Goal: Information Seeking & Learning: Learn about a topic

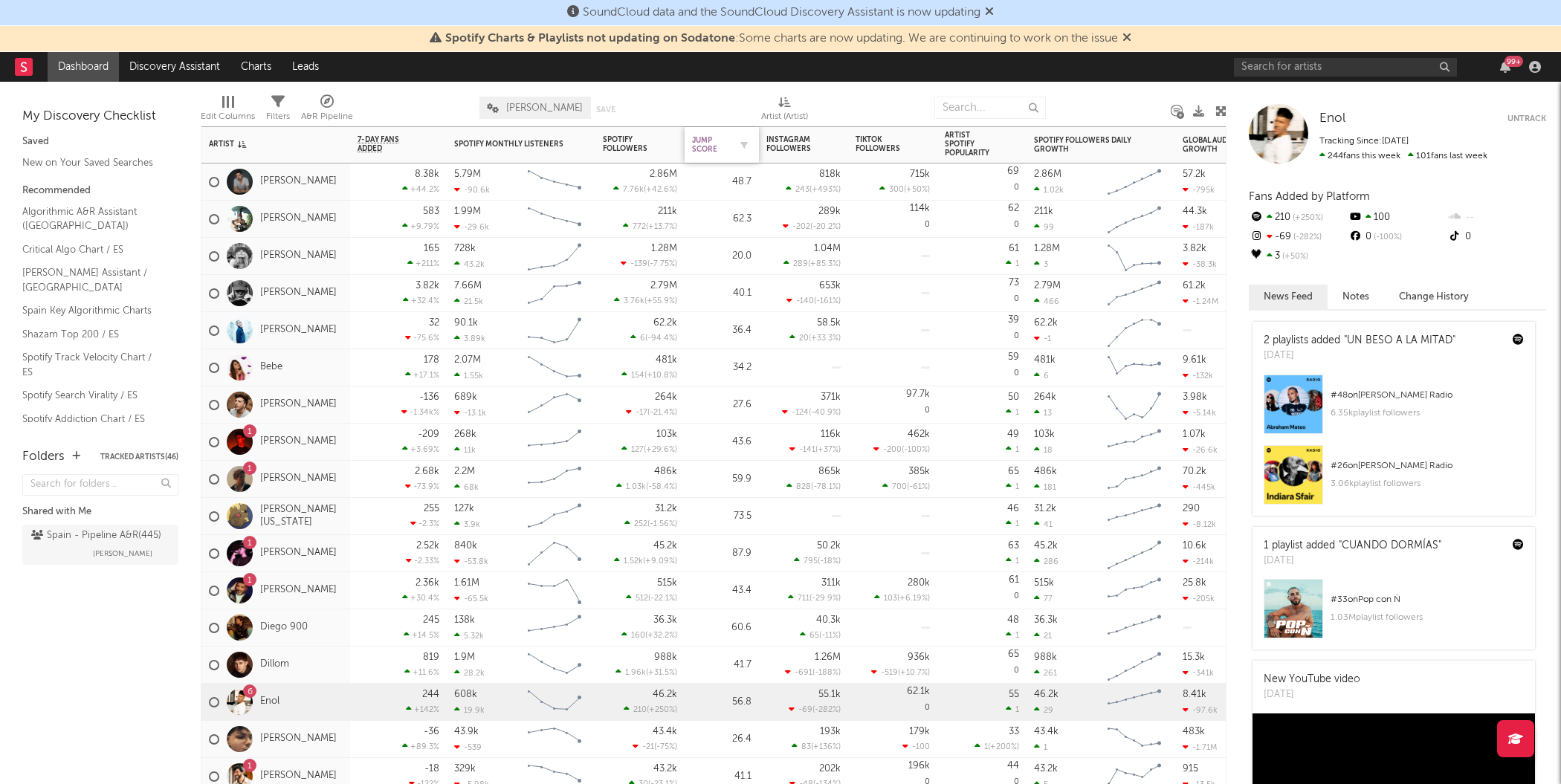
click at [726, 142] on div "Jump Score" at bounding box center [710, 145] width 38 height 18
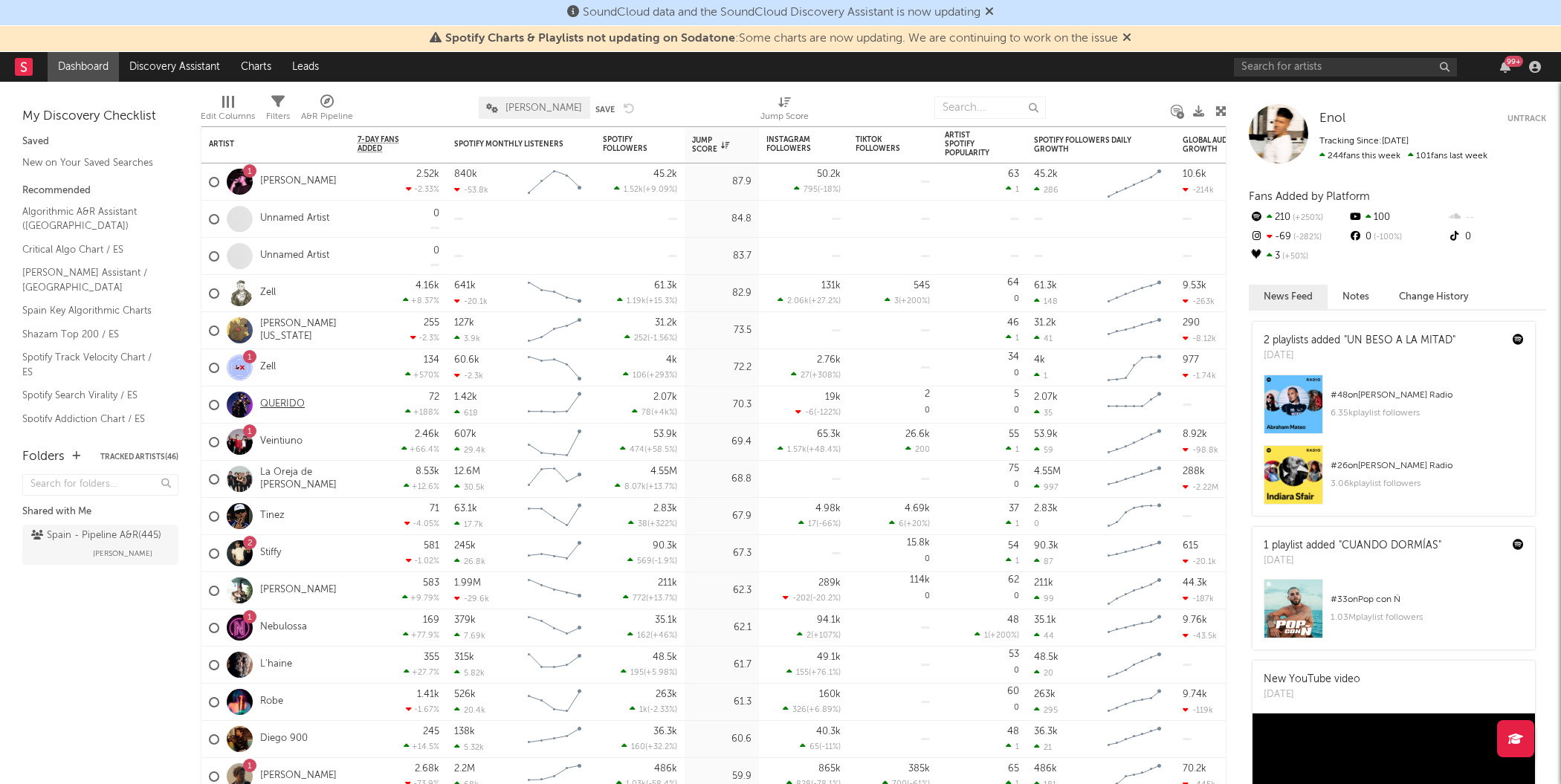
click at [289, 403] on link "QUERIDO" at bounding box center [283, 404] width 44 height 12
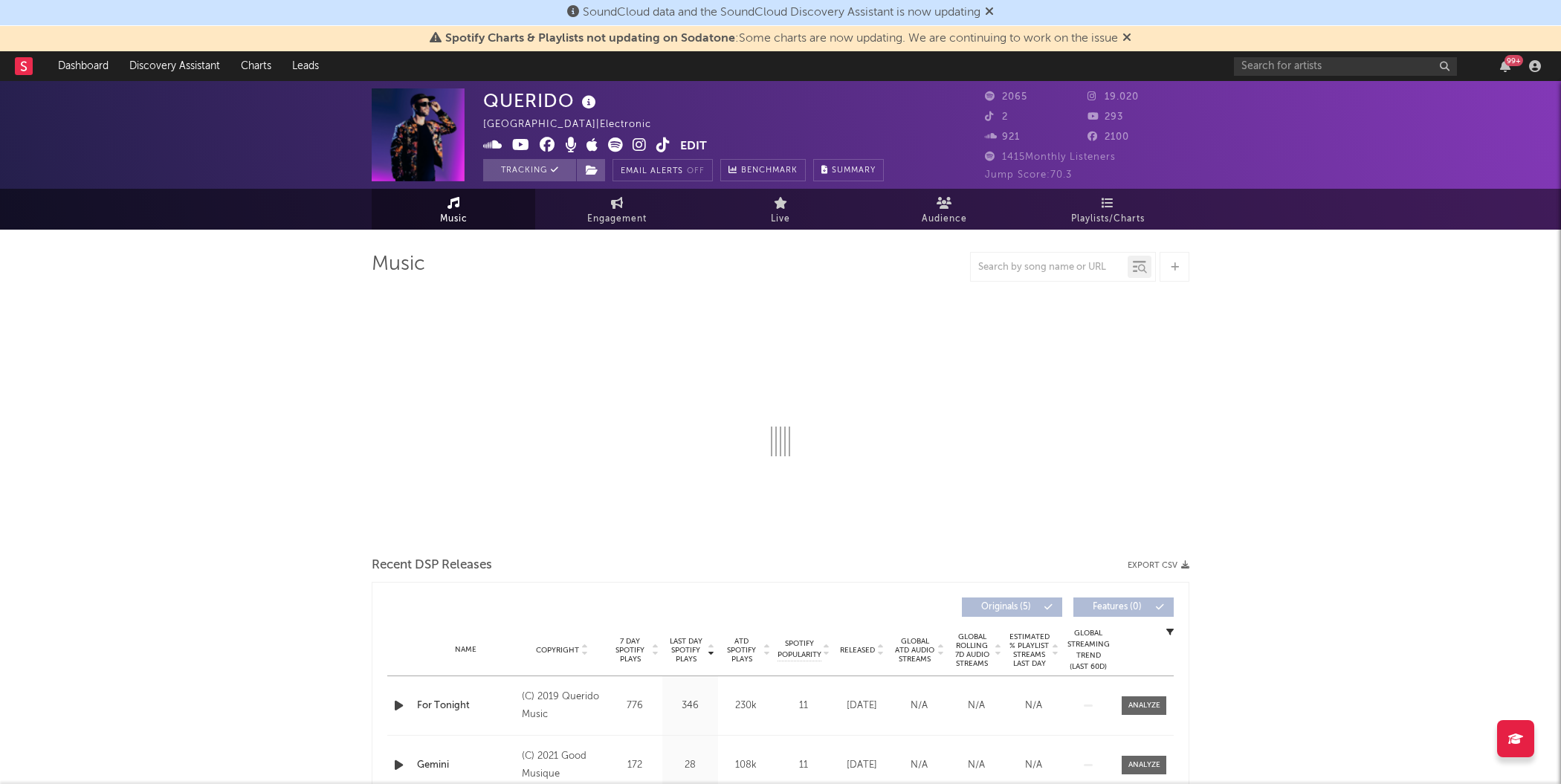
select select "6m"
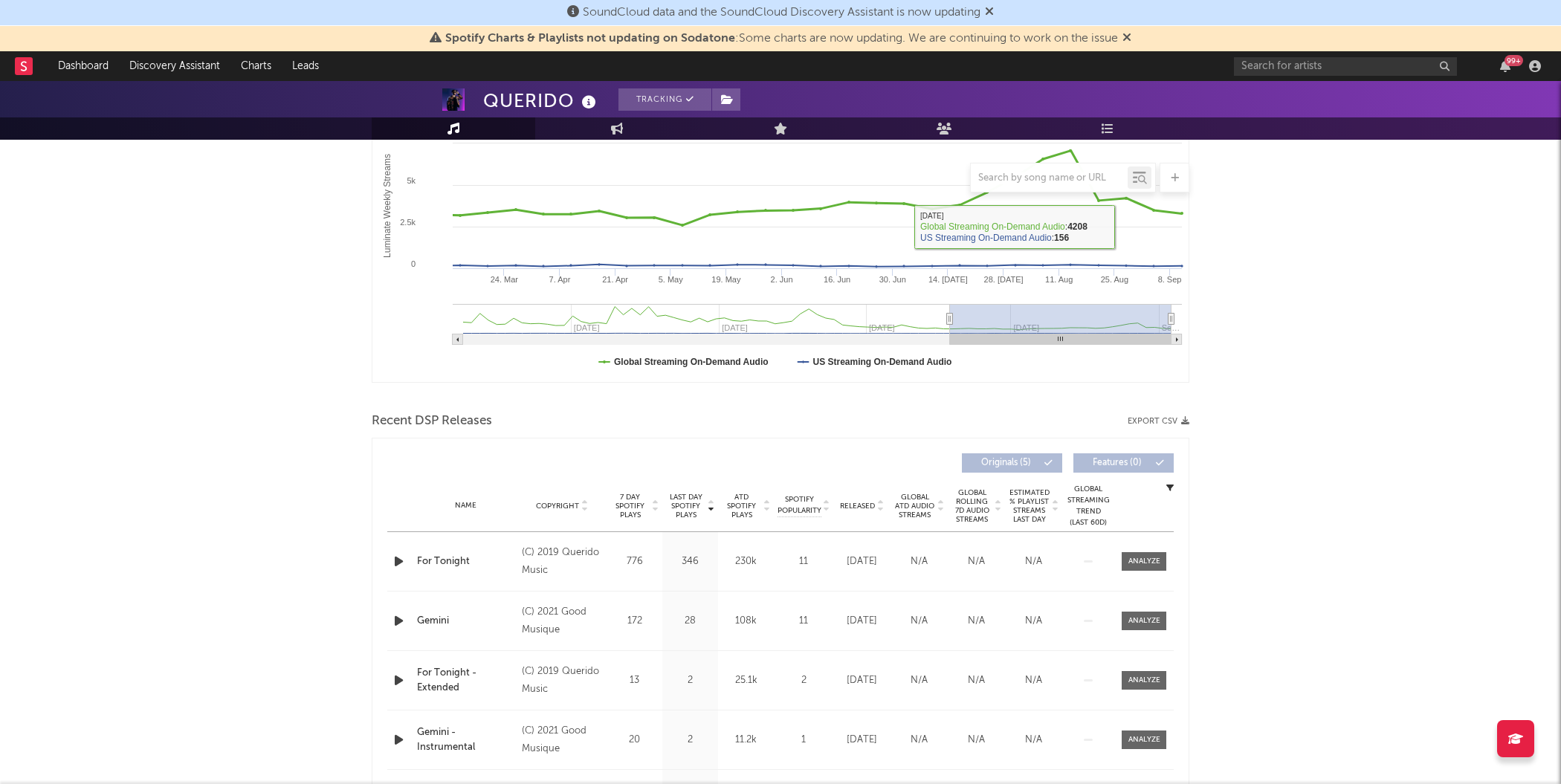
scroll to position [358, 0]
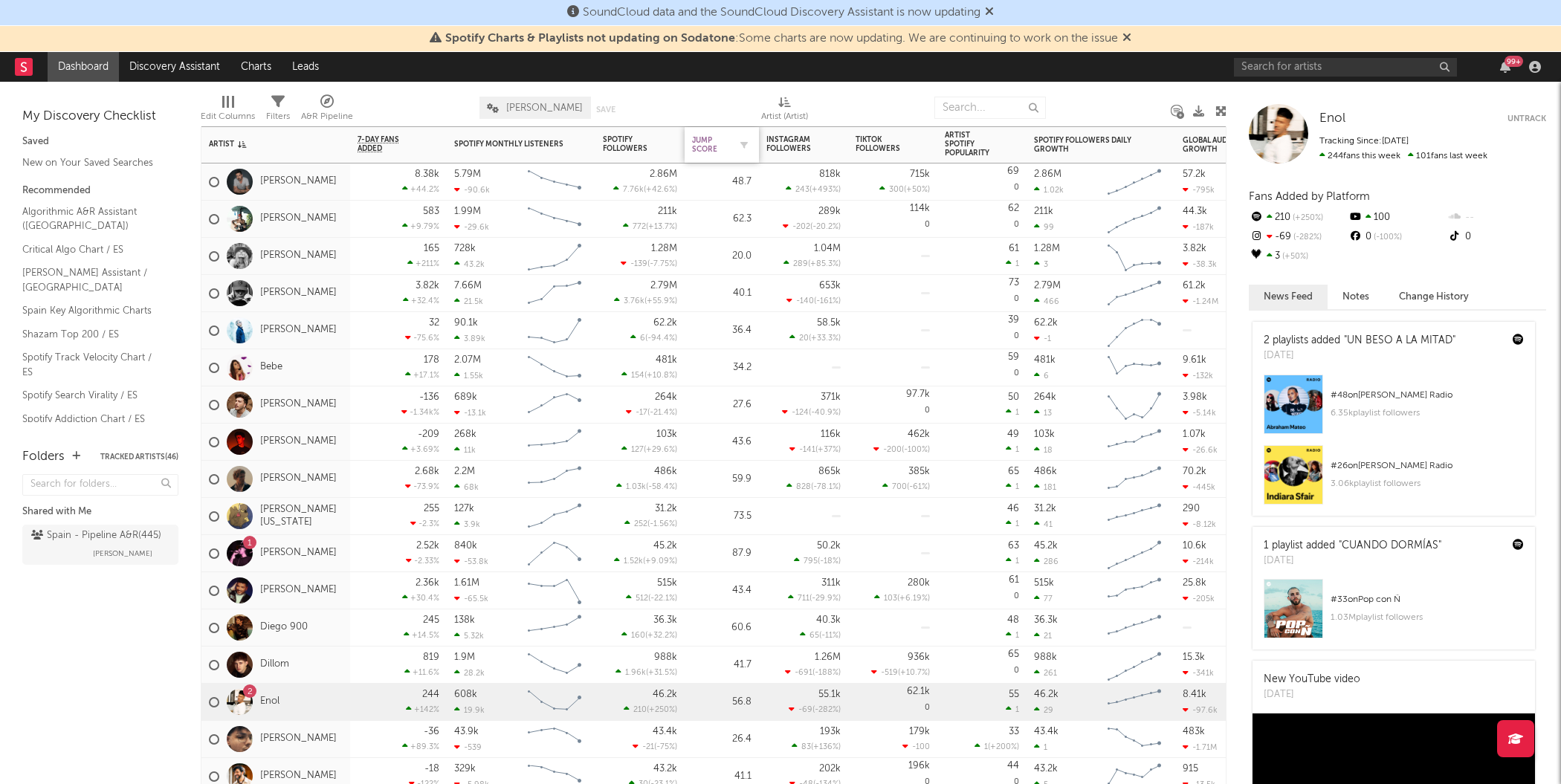
click at [699, 145] on div "Jump Score" at bounding box center [710, 145] width 38 height 18
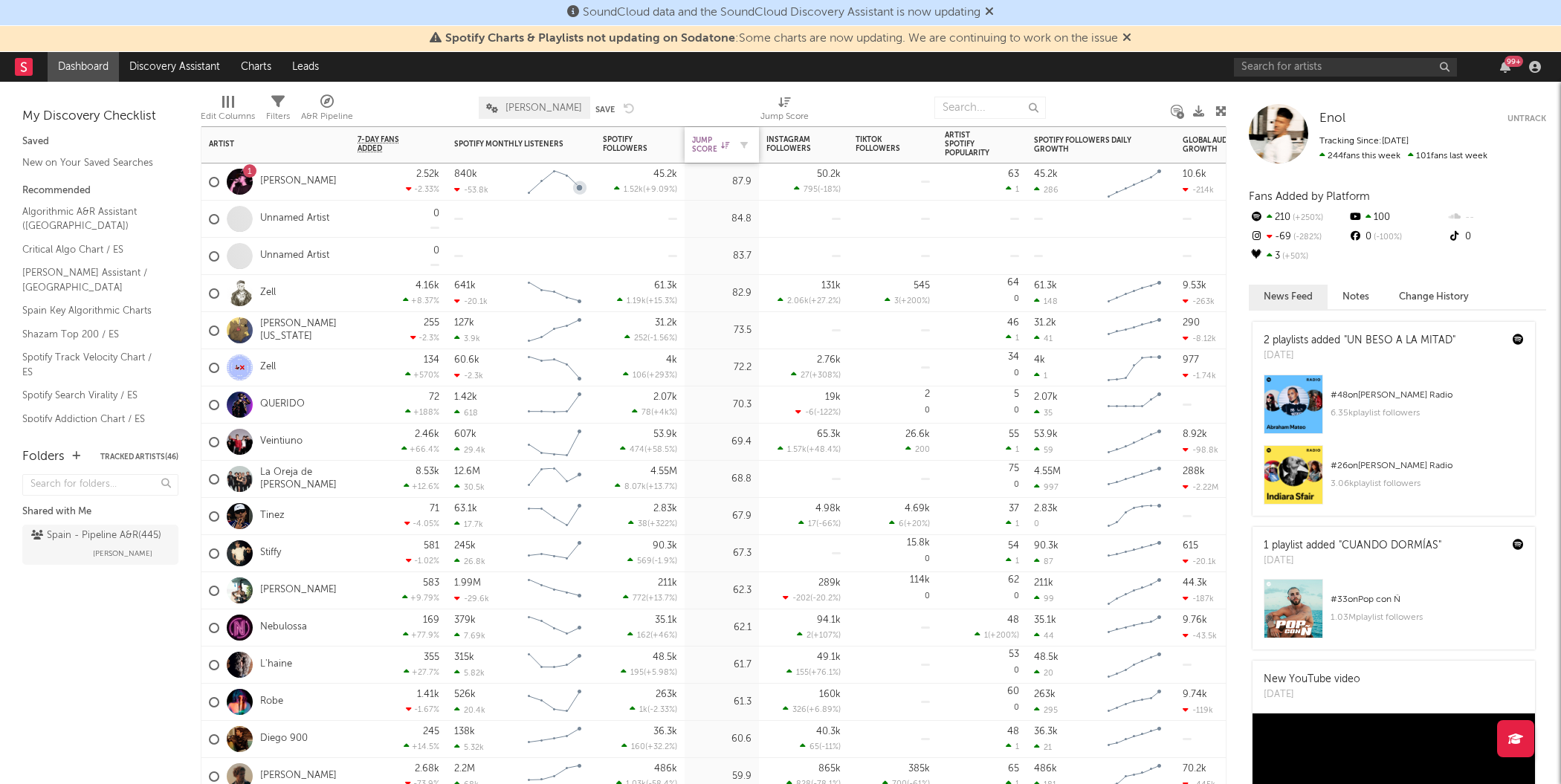
click at [712, 150] on div "Jump Score" at bounding box center [710, 145] width 38 height 18
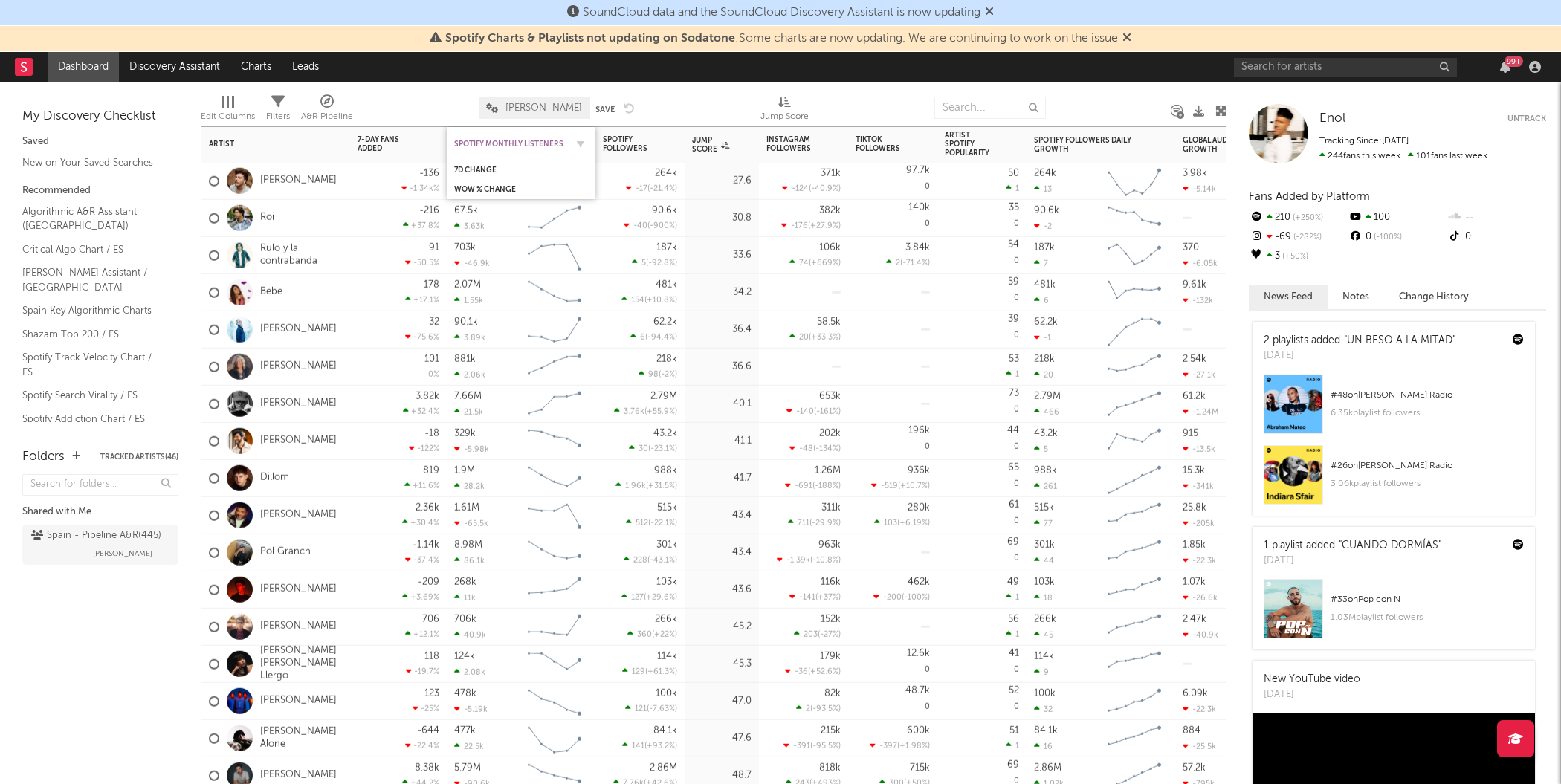
click at [486, 145] on div "Spotify Monthly Listeners" at bounding box center [510, 144] width 112 height 9
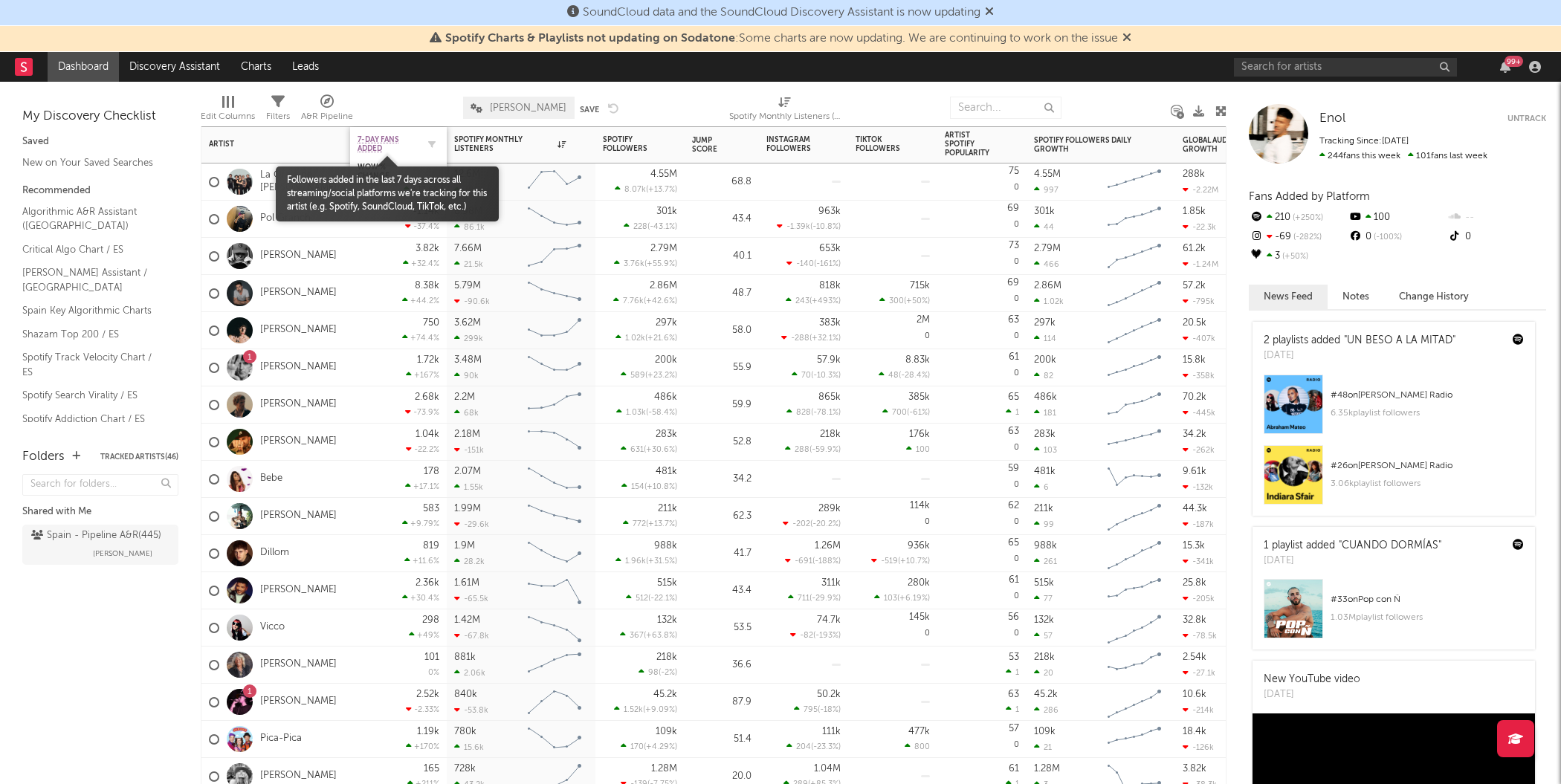
click at [396, 143] on span "7-Day Fans Added" at bounding box center [388, 144] width 60 height 18
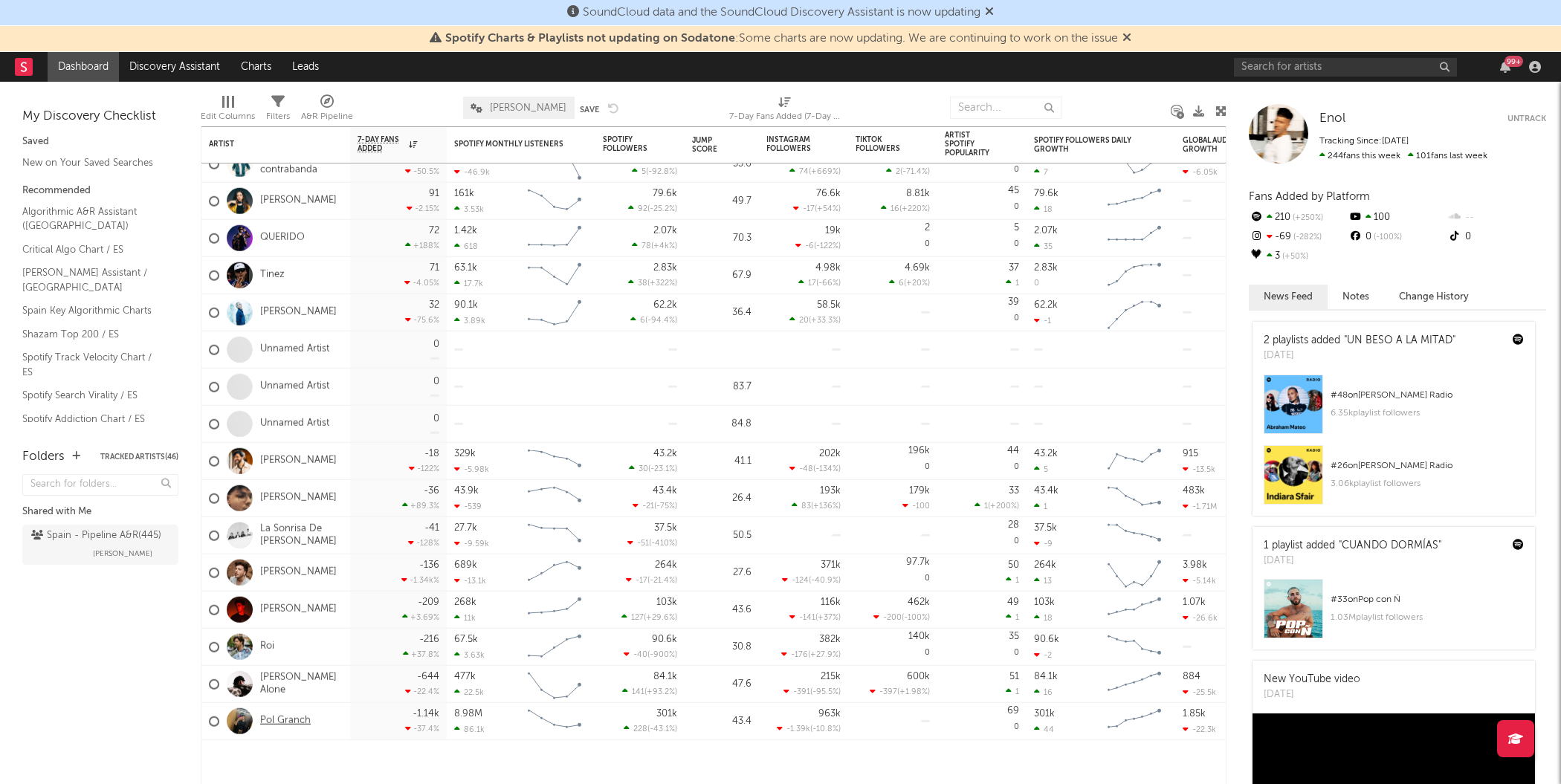
click at [276, 725] on link "Pol Granch" at bounding box center [286, 720] width 51 height 12
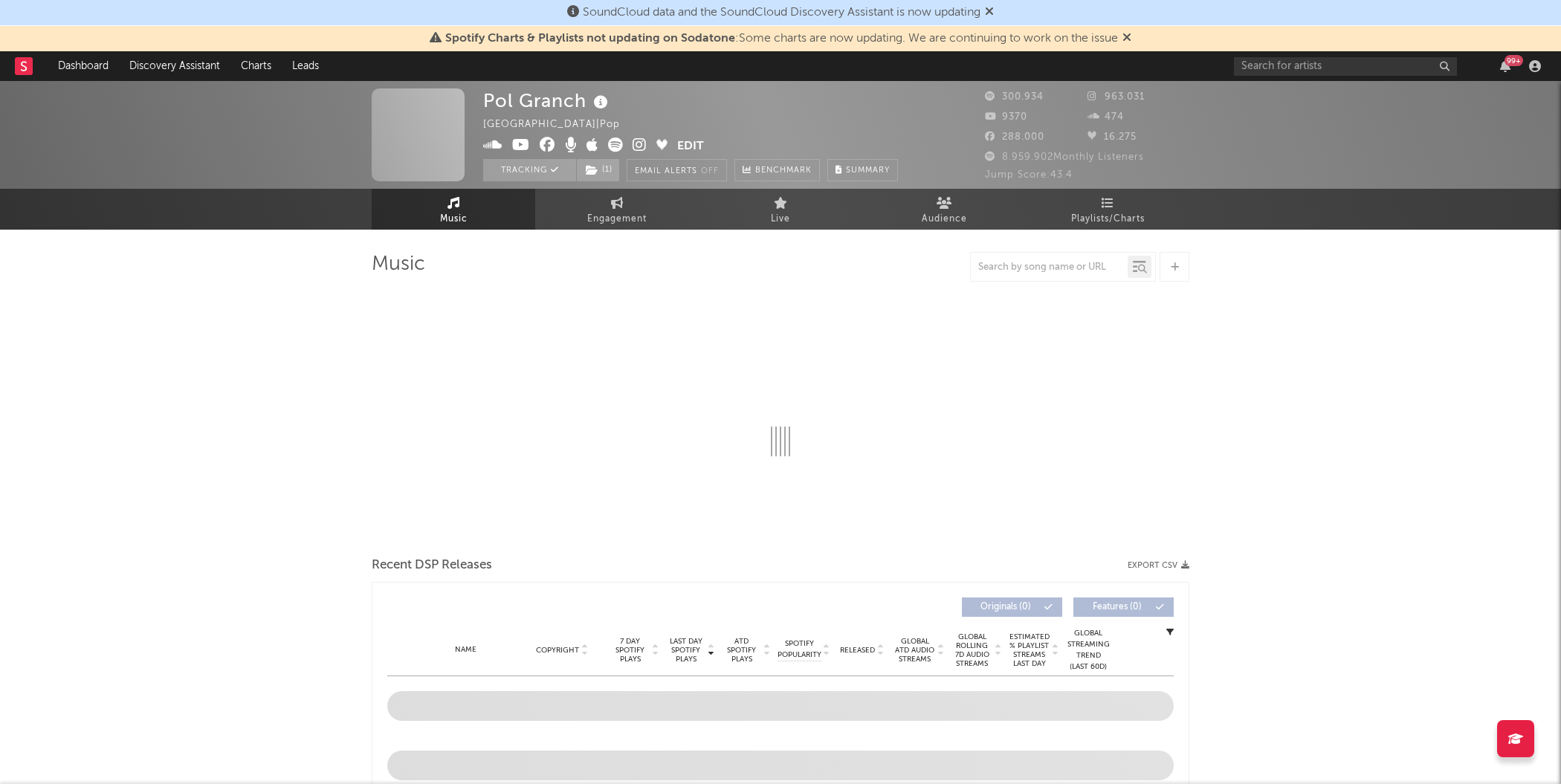
select select "6m"
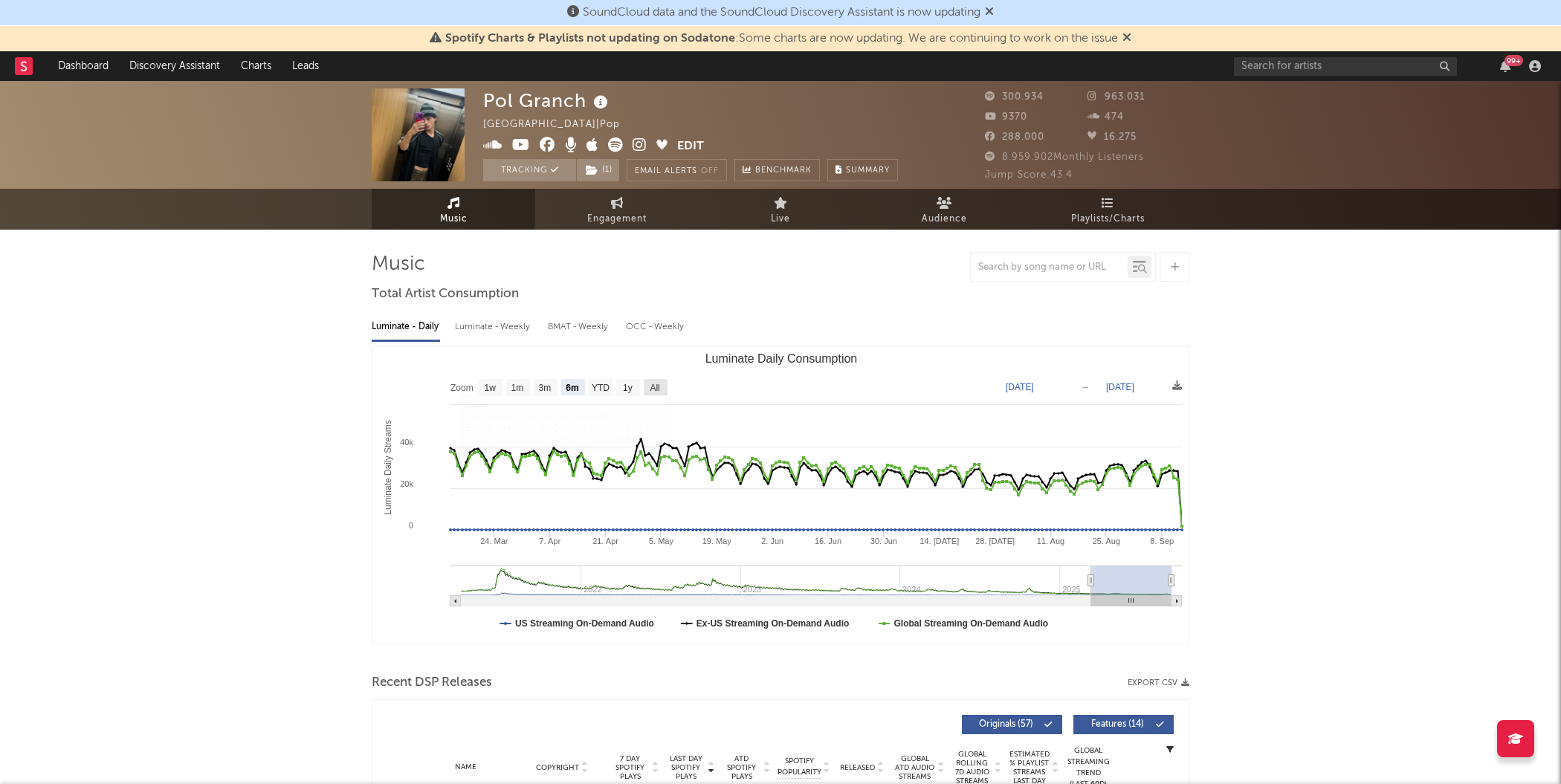
click at [659, 387] on text "All" at bounding box center [654, 388] width 10 height 11
select select "All"
type input "[DATE]"
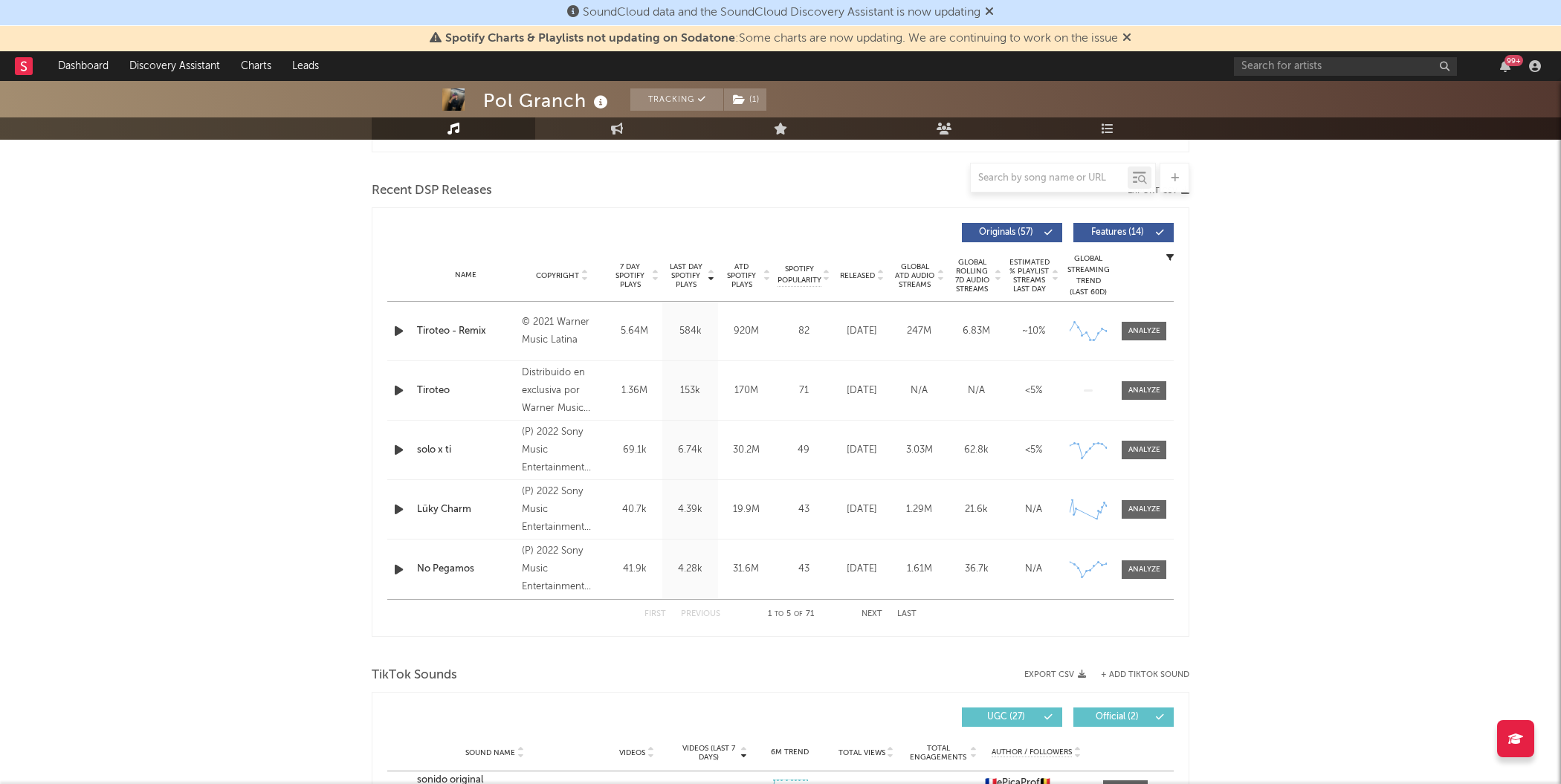
scroll to position [509, 0]
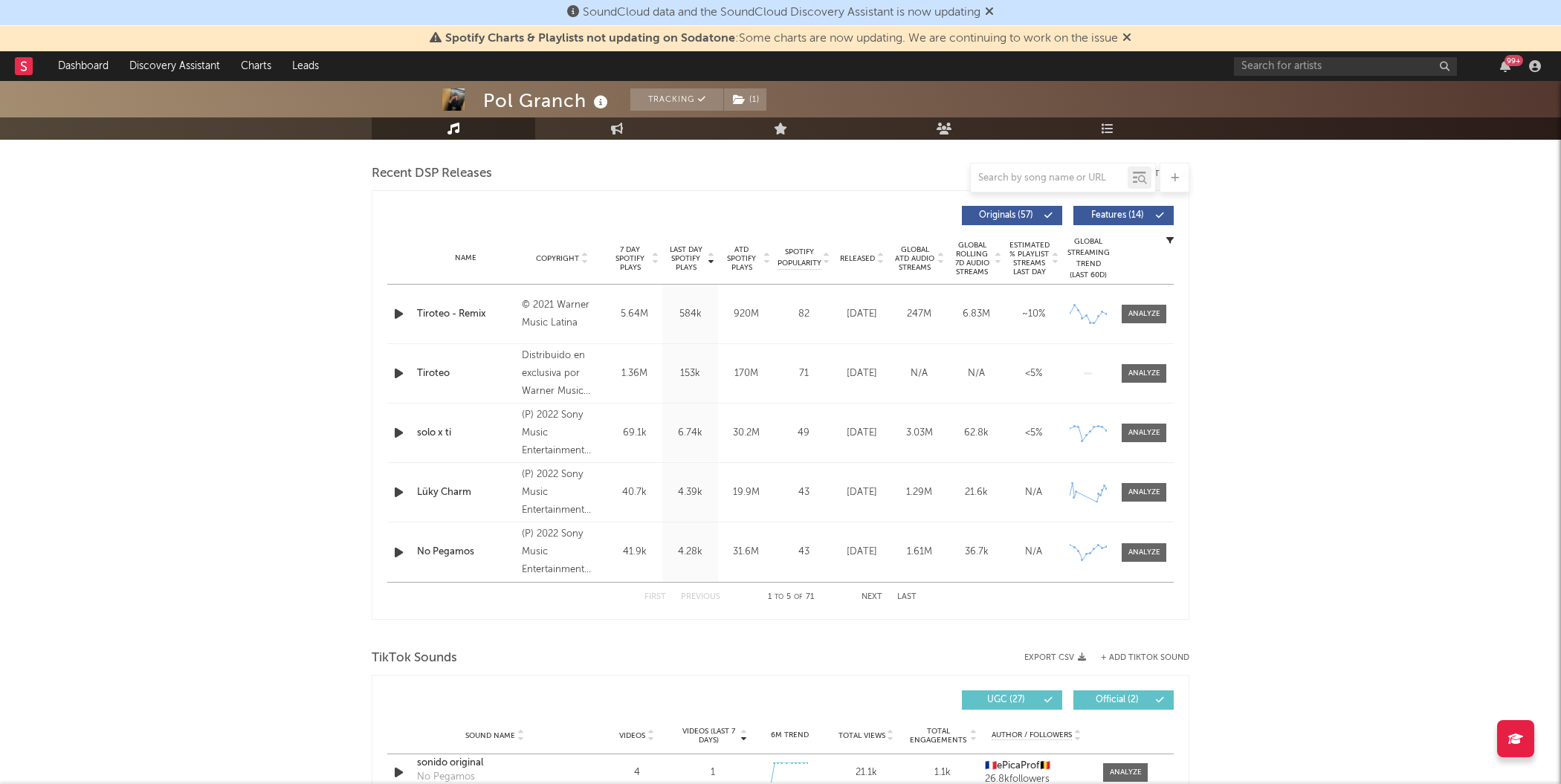
click at [691, 655] on div "TikTok Sounds" at bounding box center [780, 658] width 817 height 25
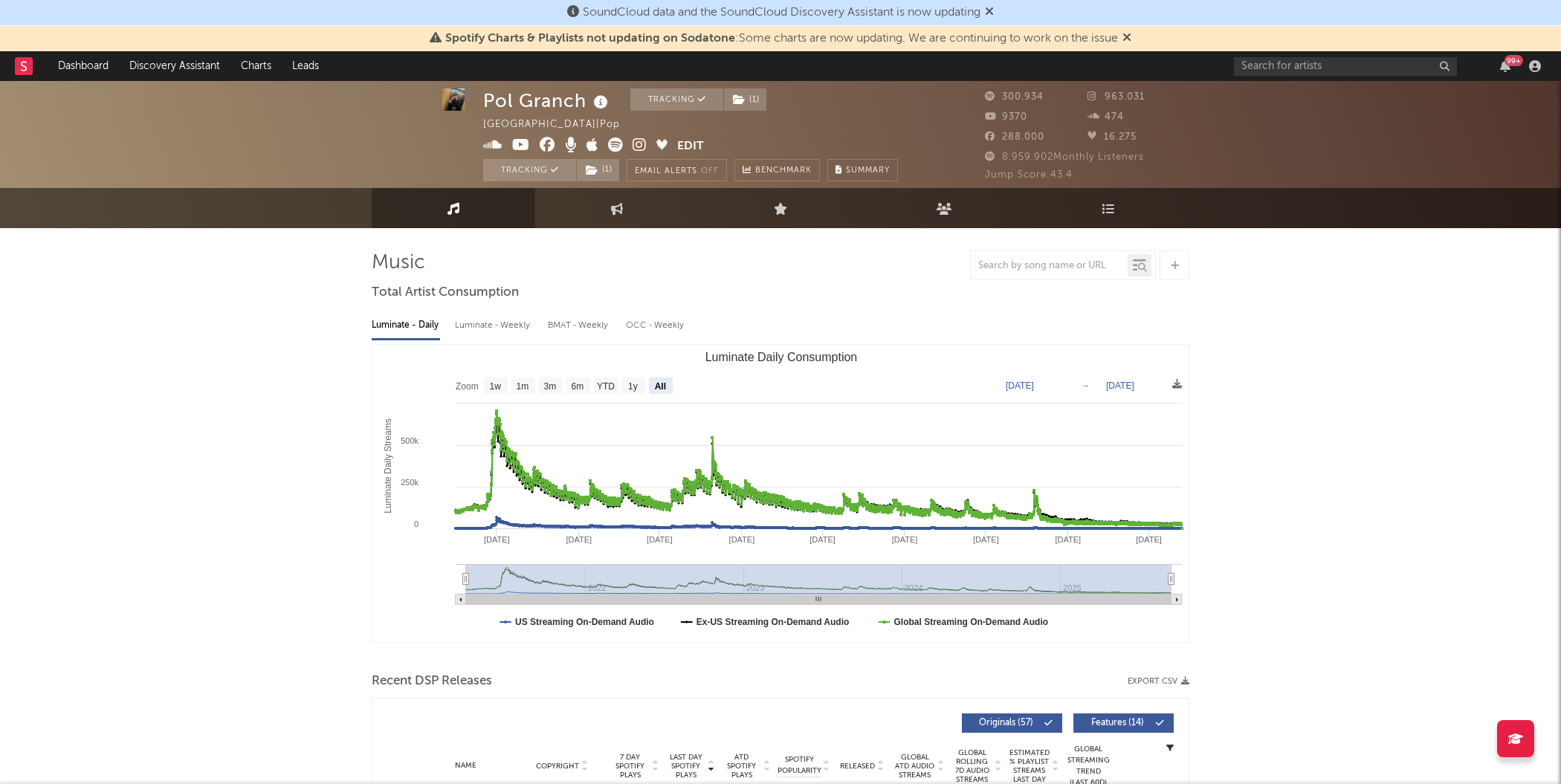
scroll to position [0, 0]
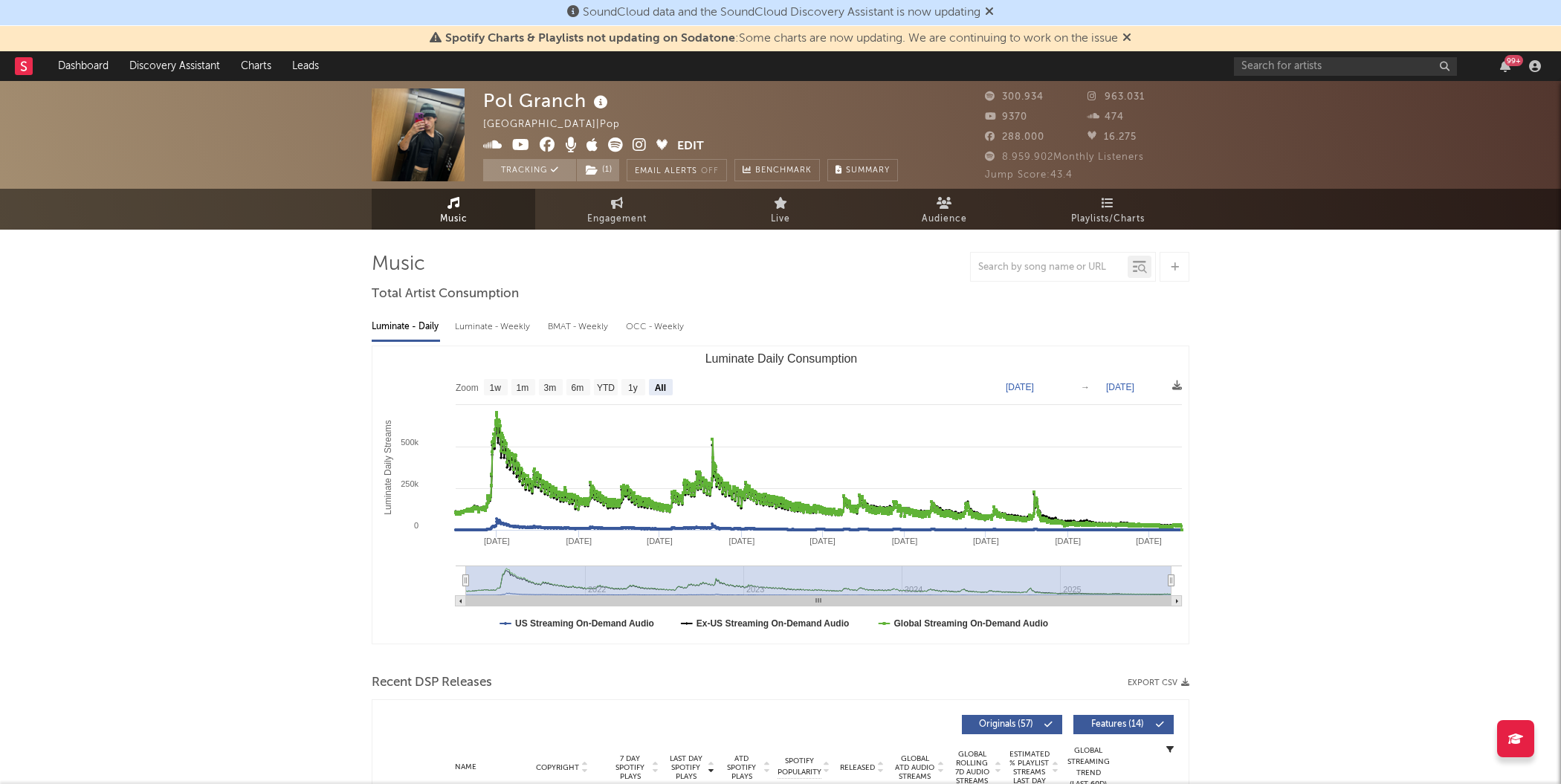
click at [21, 64] on icon at bounding box center [24, 66] width 6 height 10
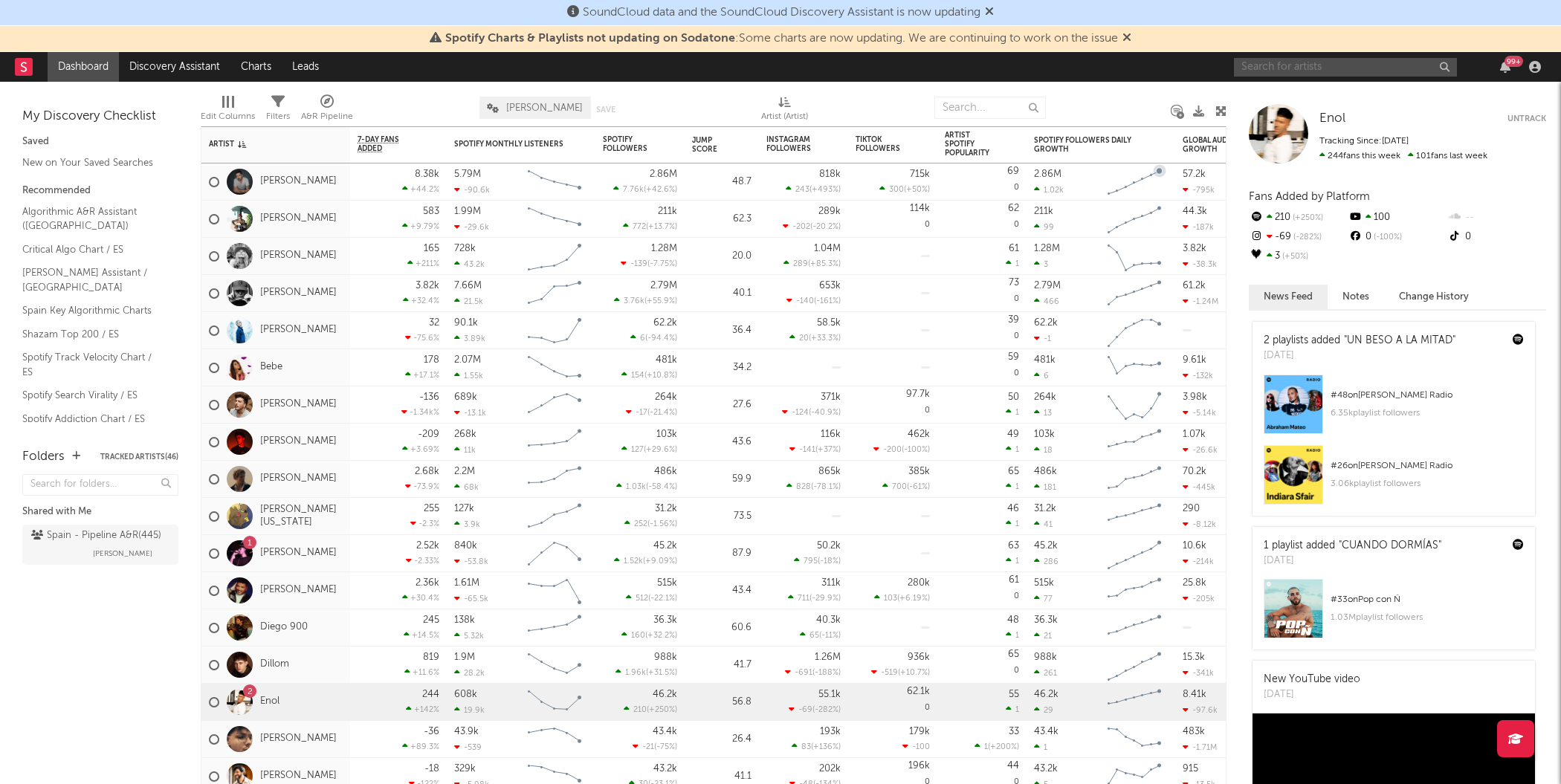
click at [1291, 62] on input "text" at bounding box center [1345, 67] width 223 height 18
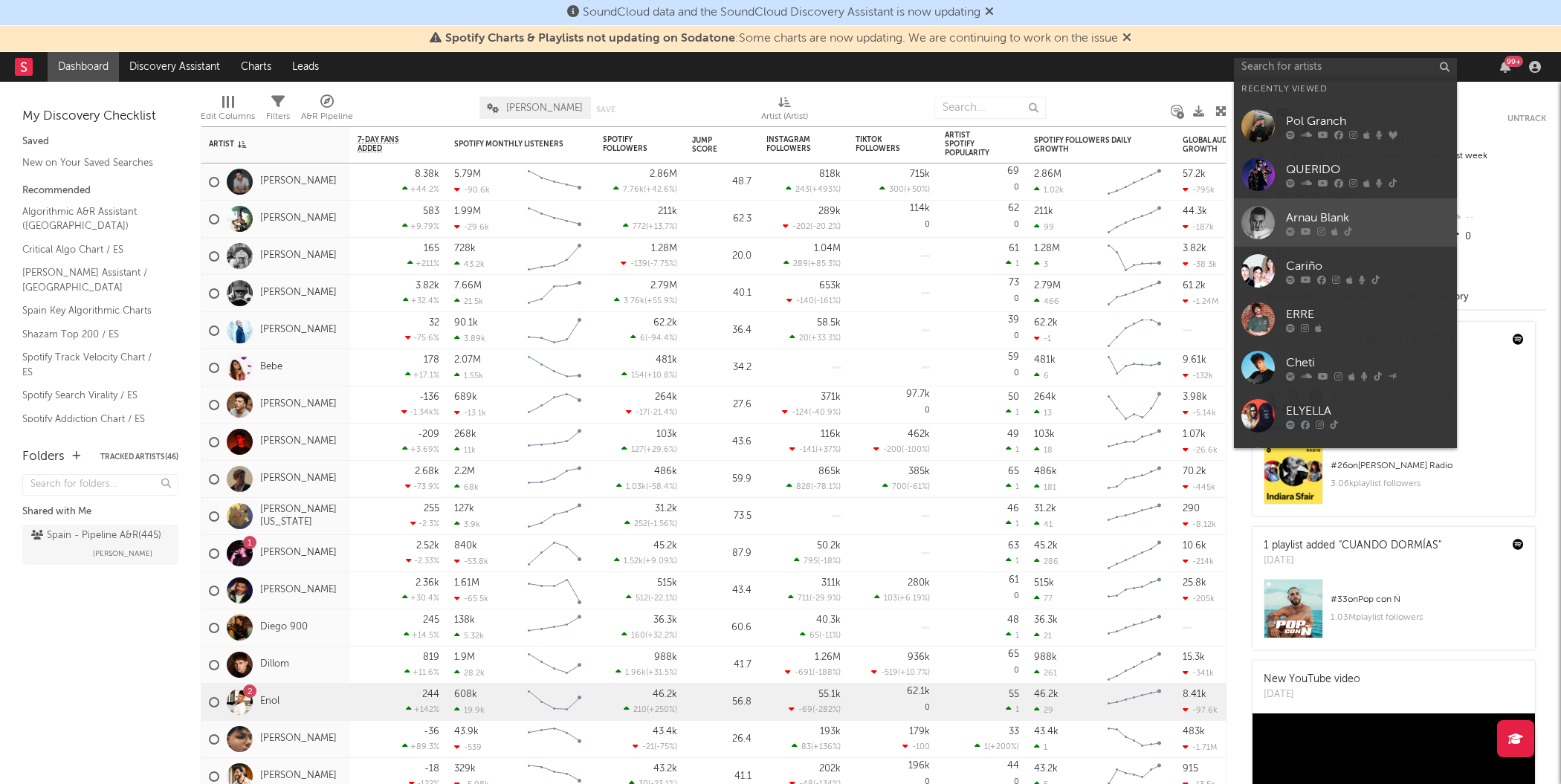
click at [1379, 219] on div "Arnau Blank" at bounding box center [1367, 217] width 163 height 18
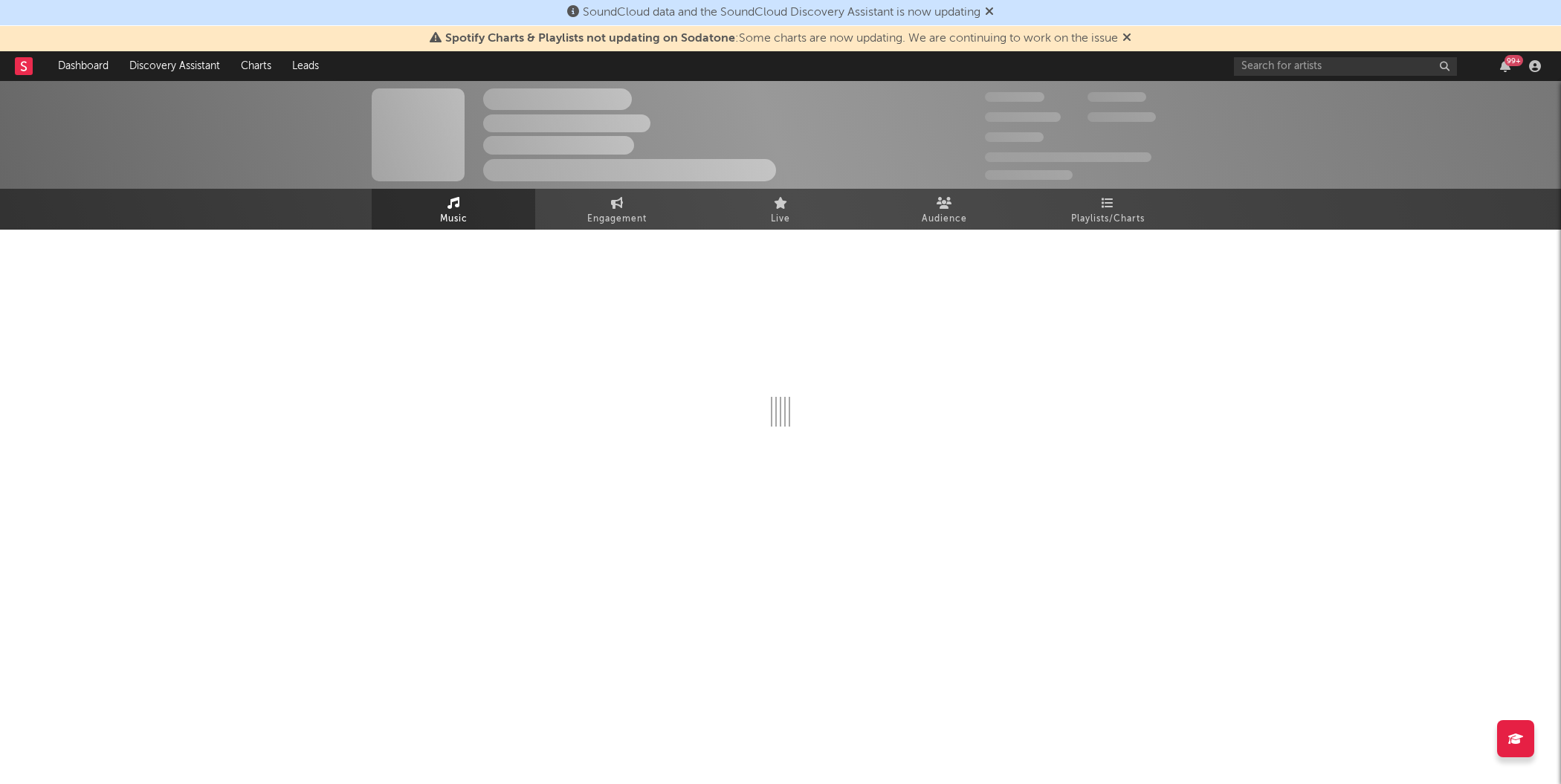
select select "6m"
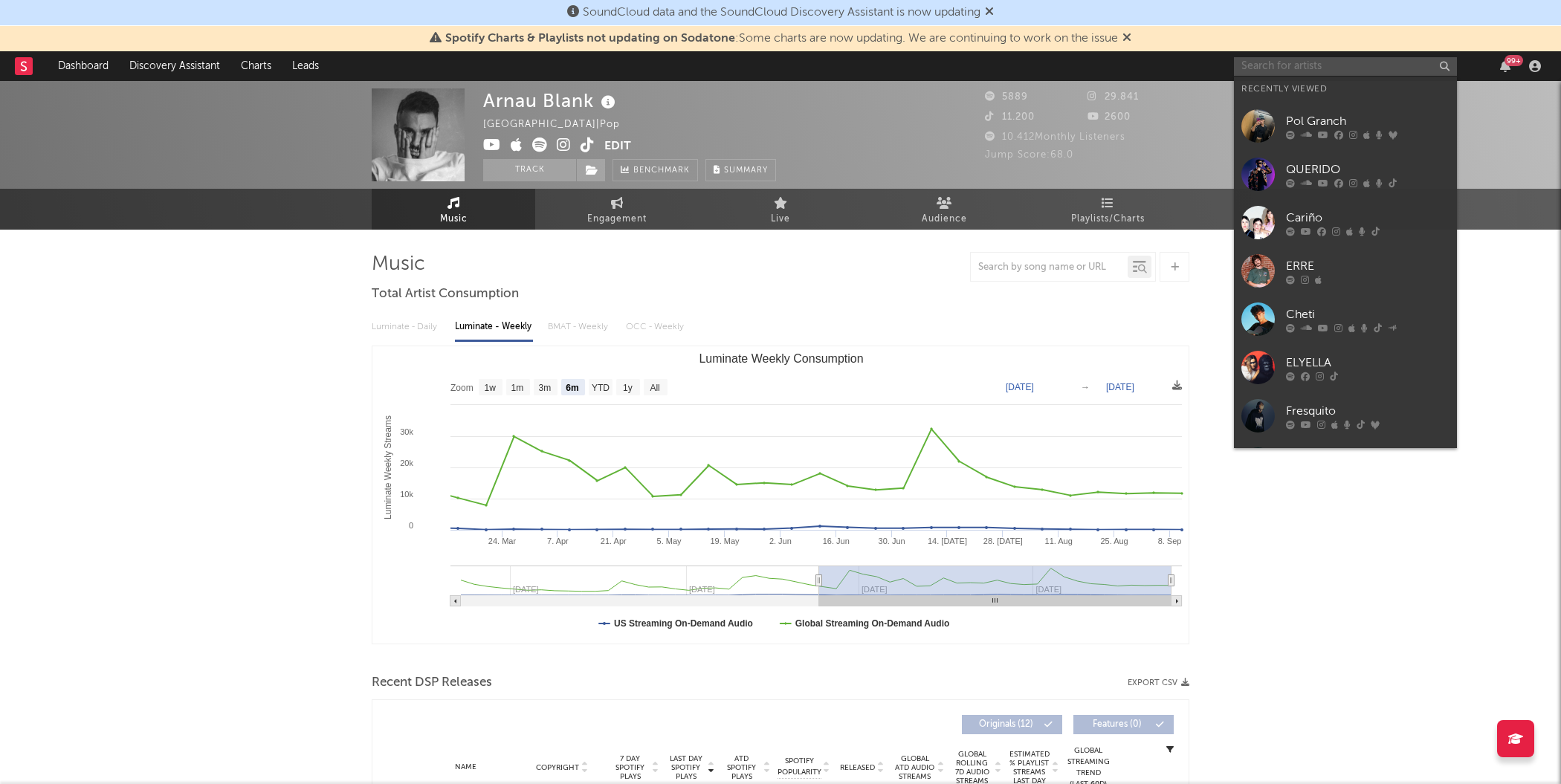
click at [1304, 57] on input "text" at bounding box center [1345, 67] width 223 height 18
click at [1395, 267] on div "ERRE" at bounding box center [1367, 266] width 163 height 18
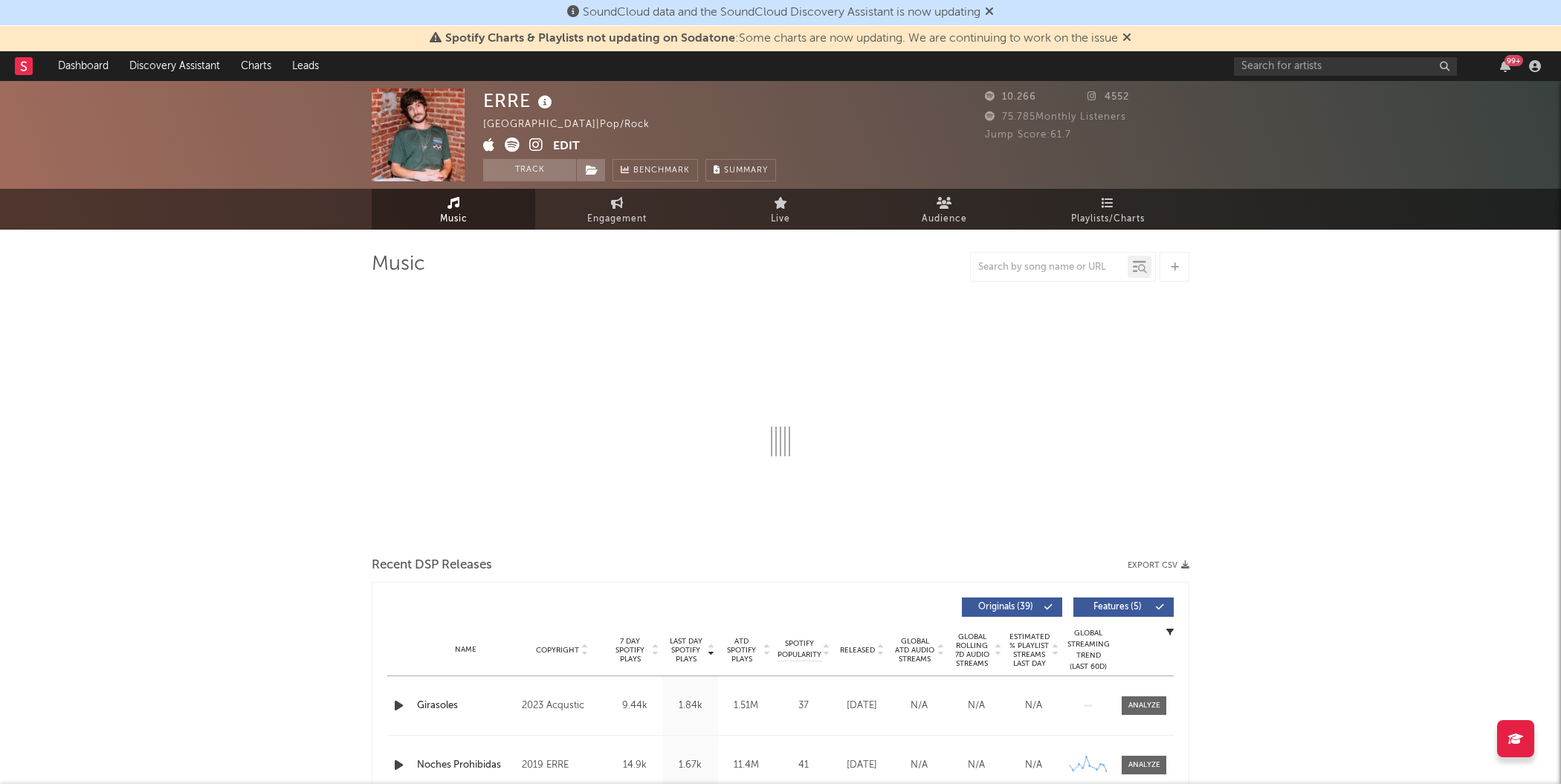
select select "6m"
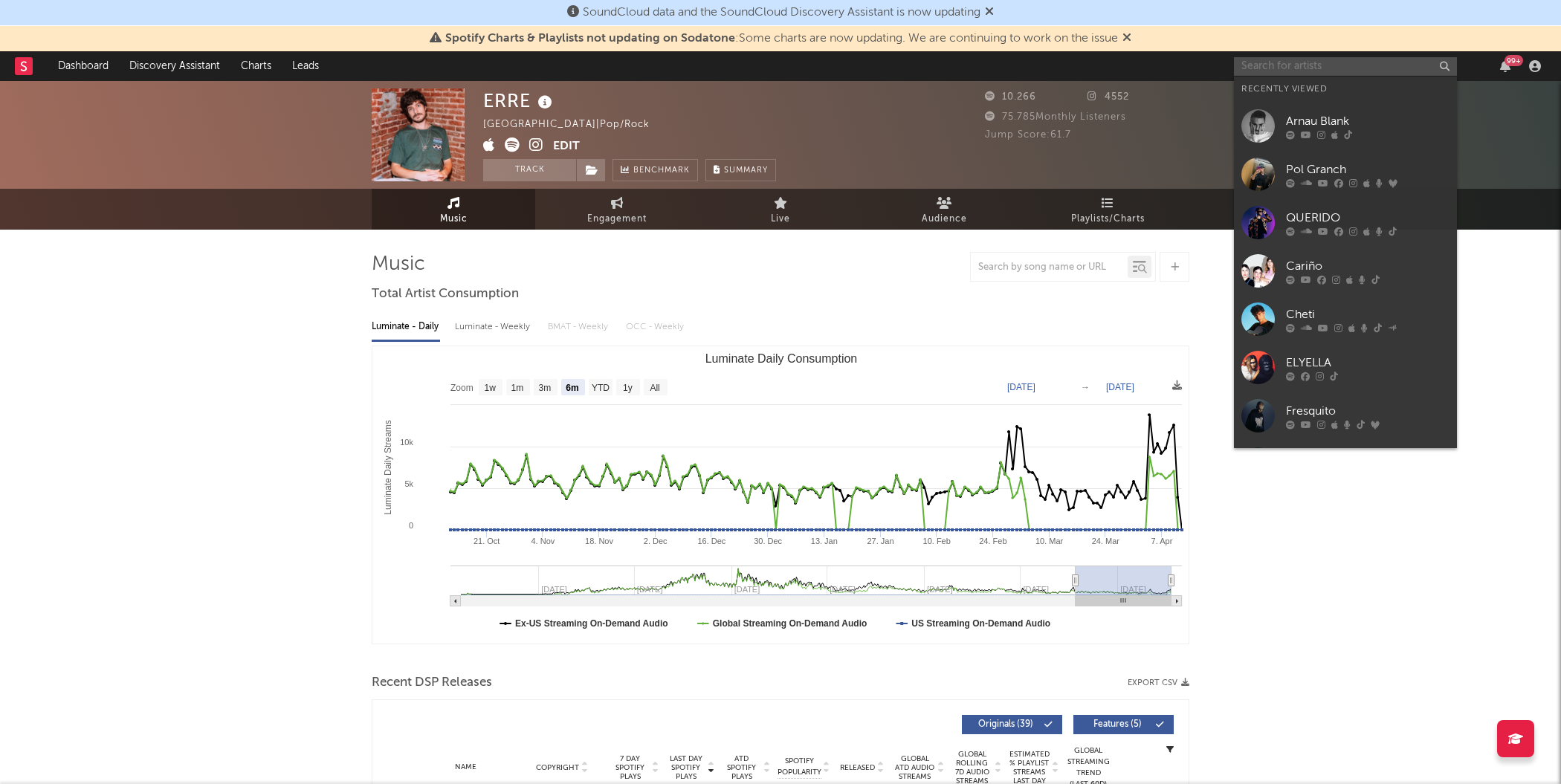
click at [1249, 67] on input "text" at bounding box center [1345, 67] width 223 height 18
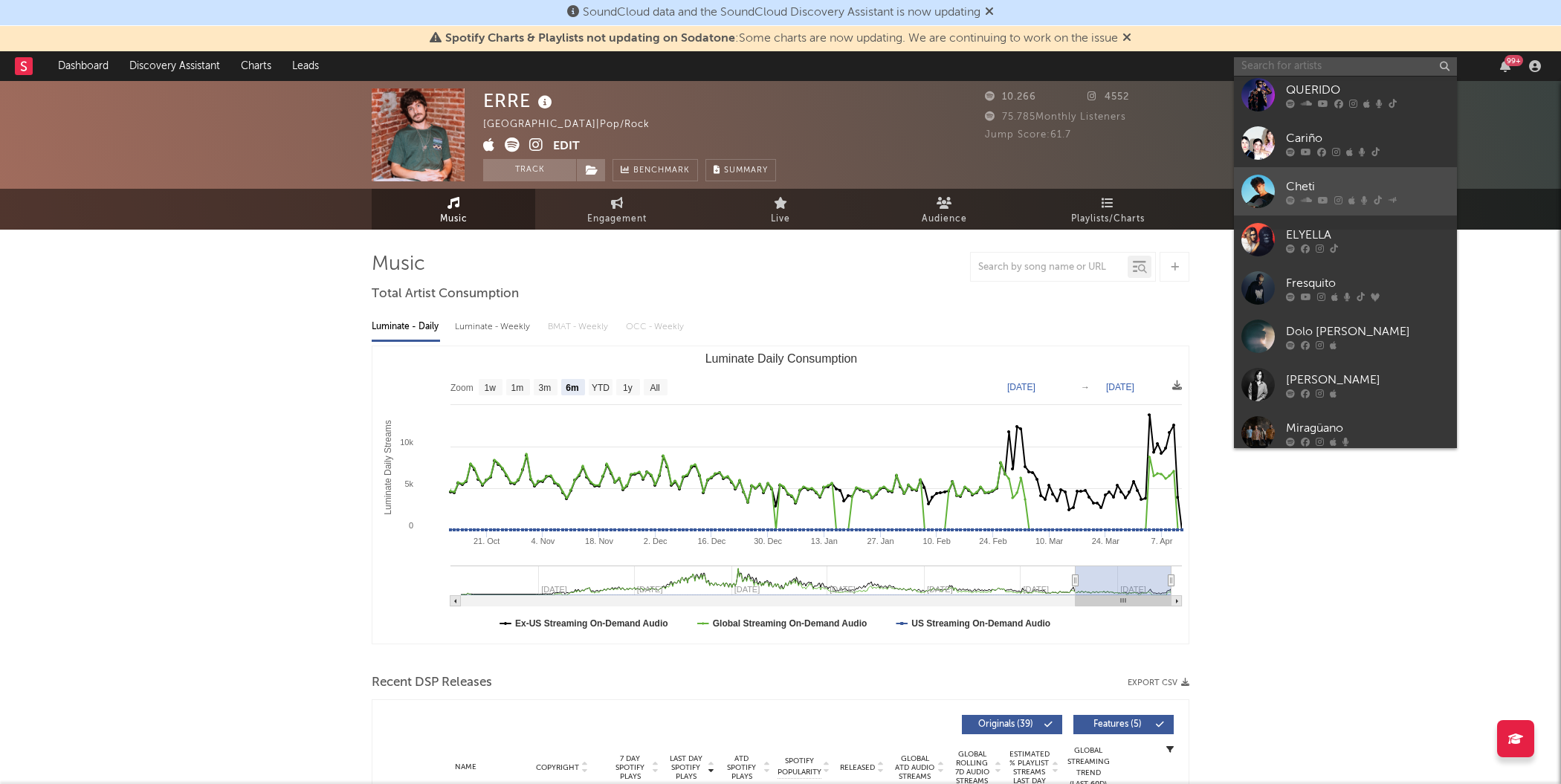
scroll to position [136, 0]
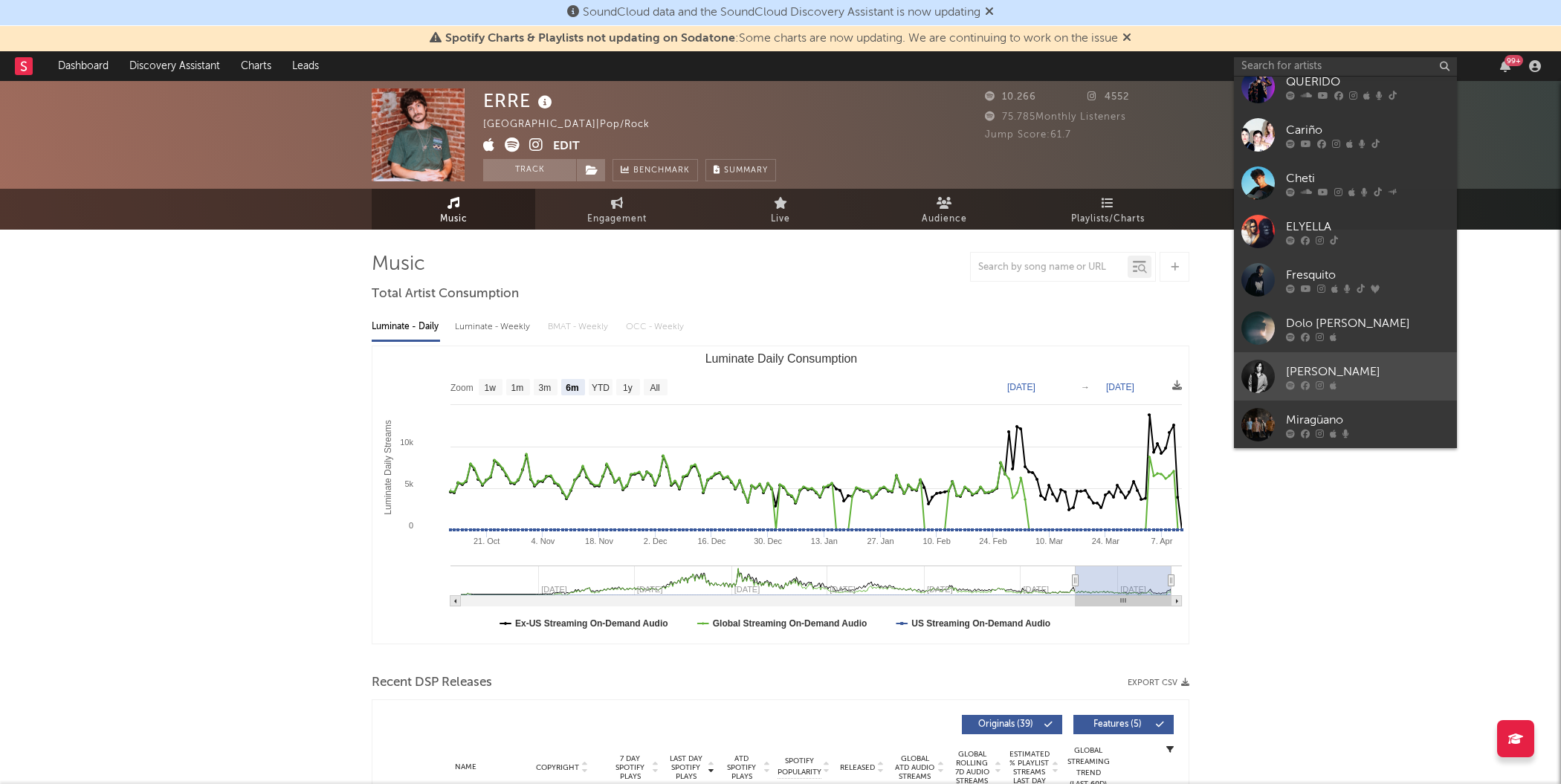
click at [1261, 382] on div at bounding box center [1258, 377] width 34 height 34
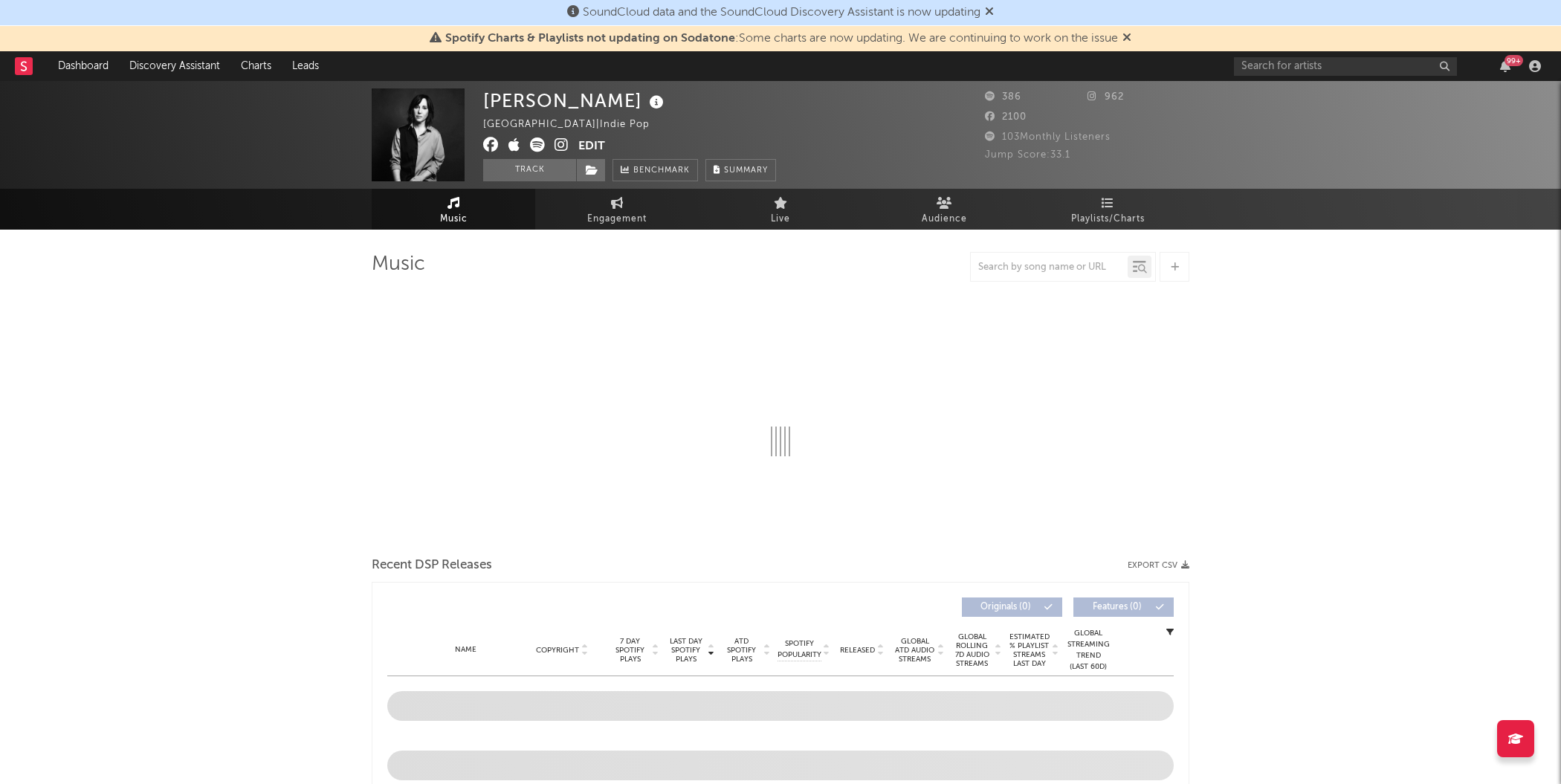
select select "1w"
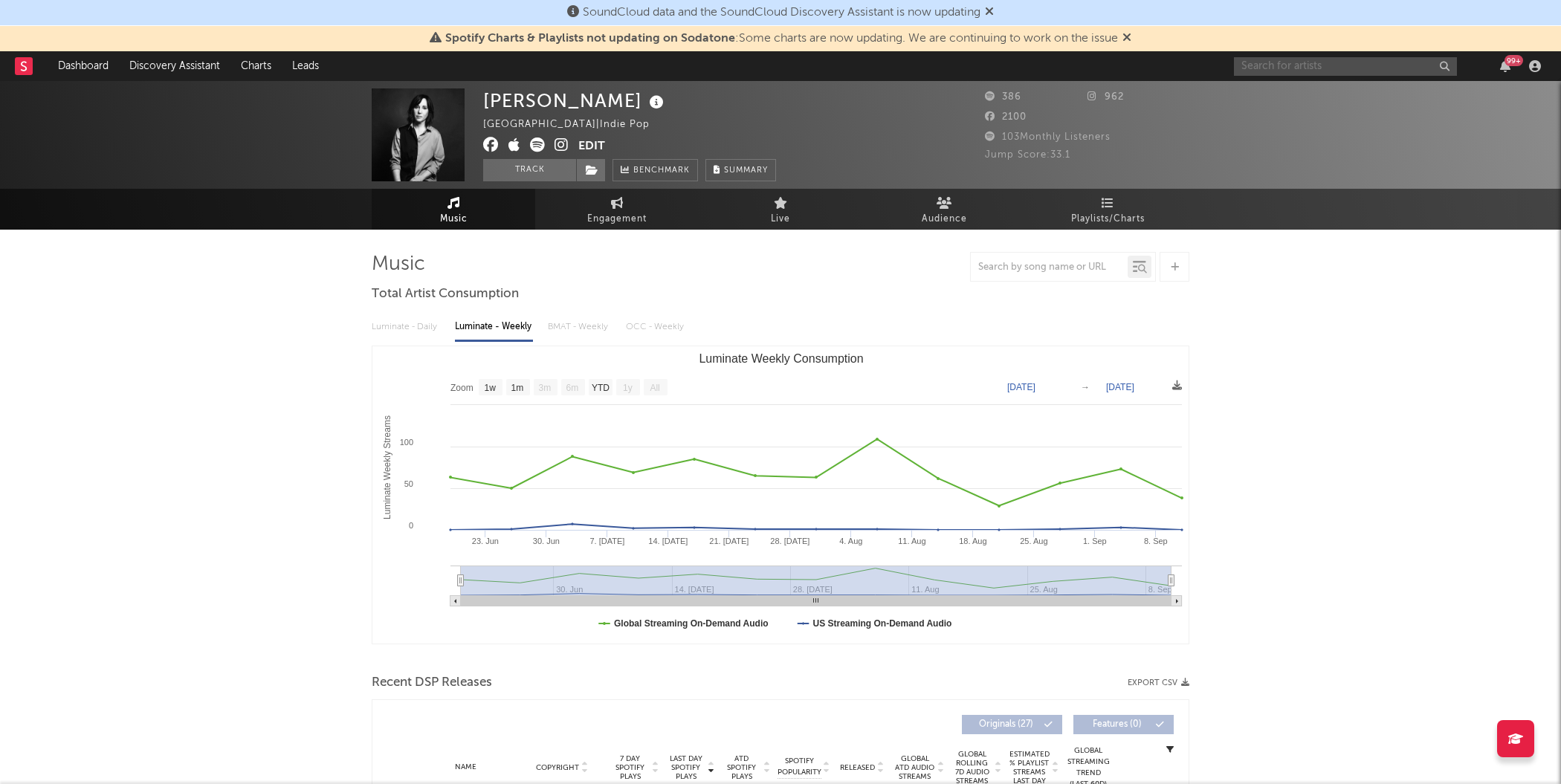
click at [1300, 70] on input "text" at bounding box center [1345, 67] width 223 height 18
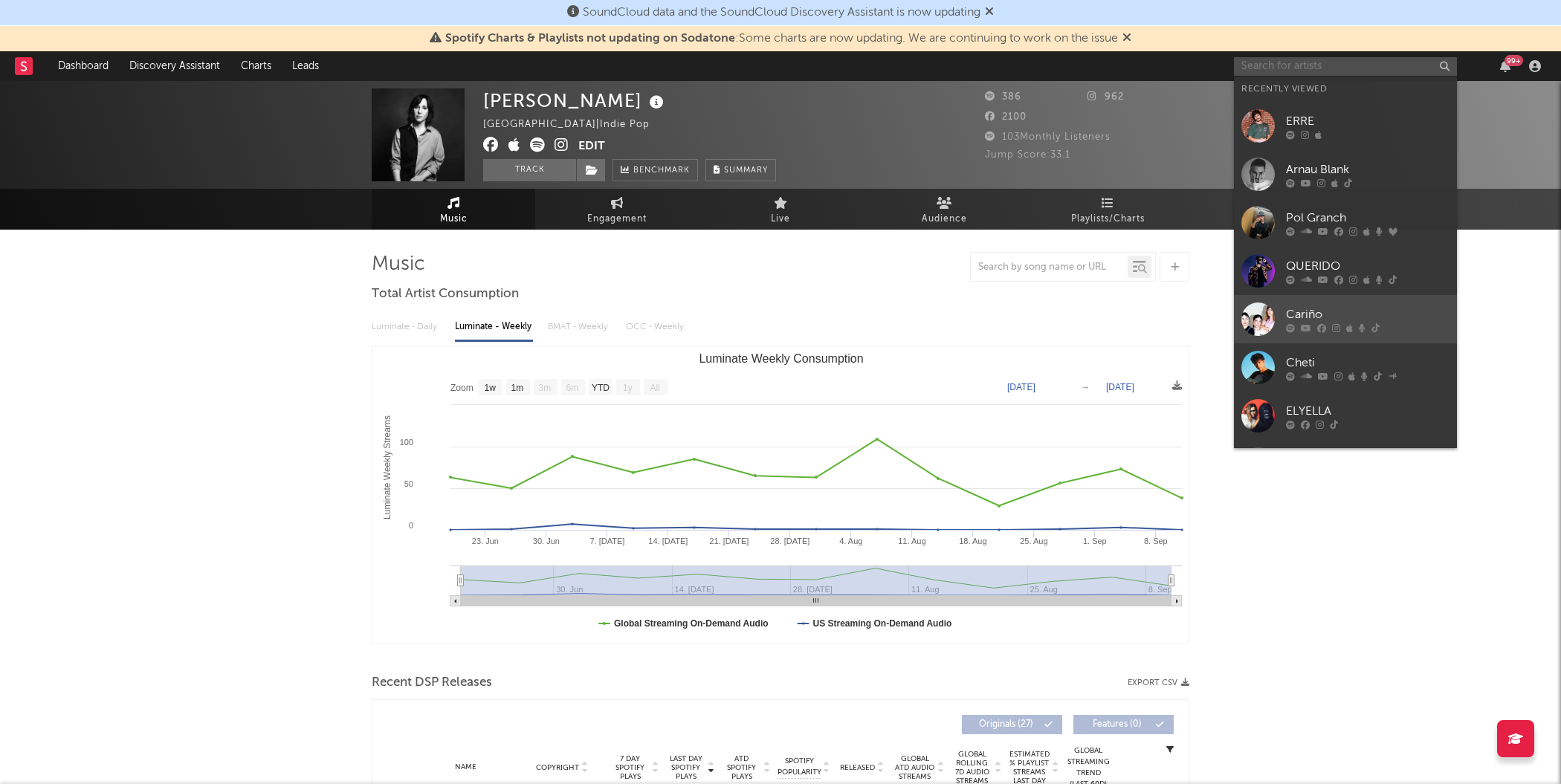
scroll to position [136, 0]
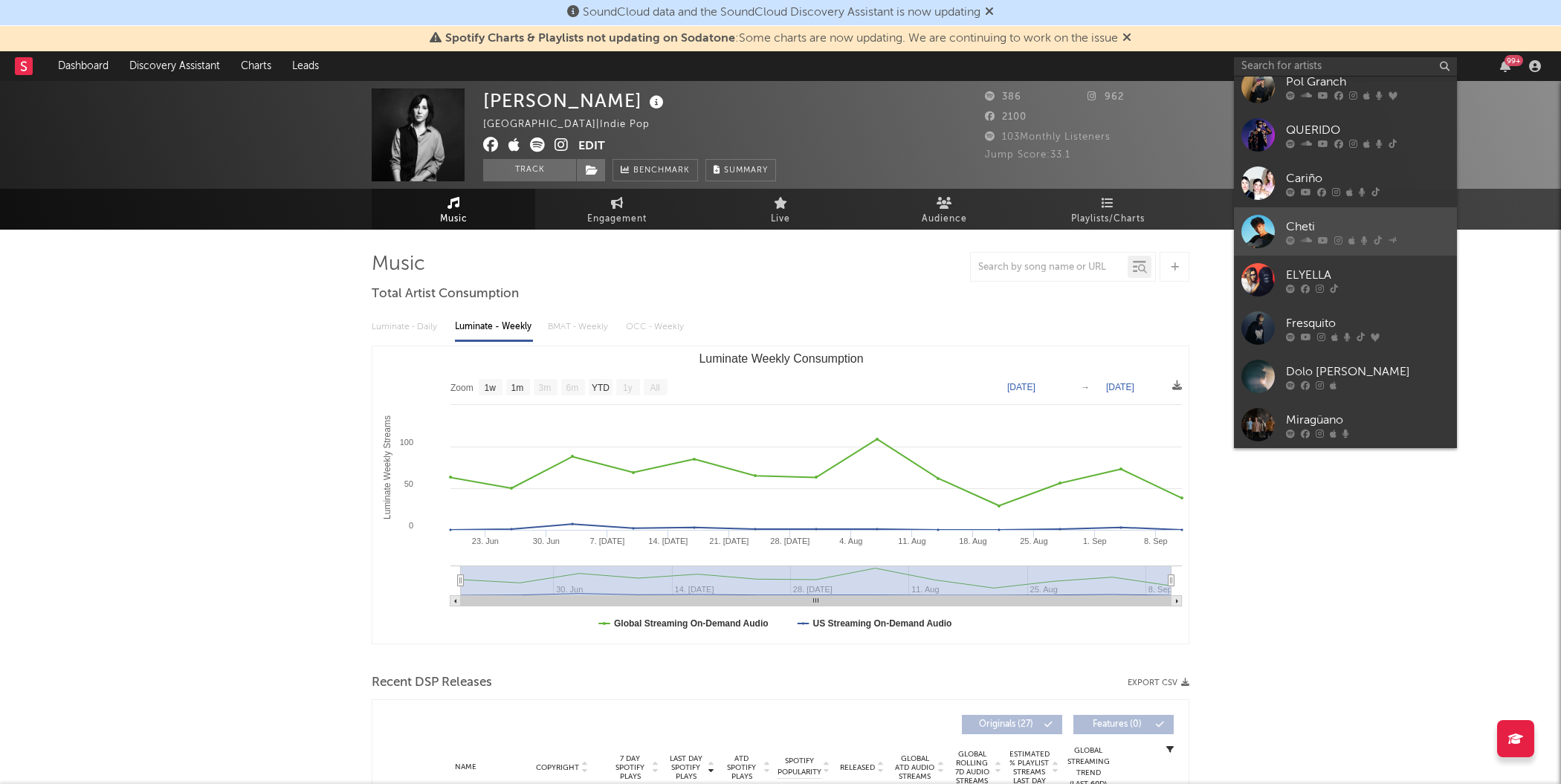
click at [1255, 228] on div at bounding box center [1258, 231] width 34 height 34
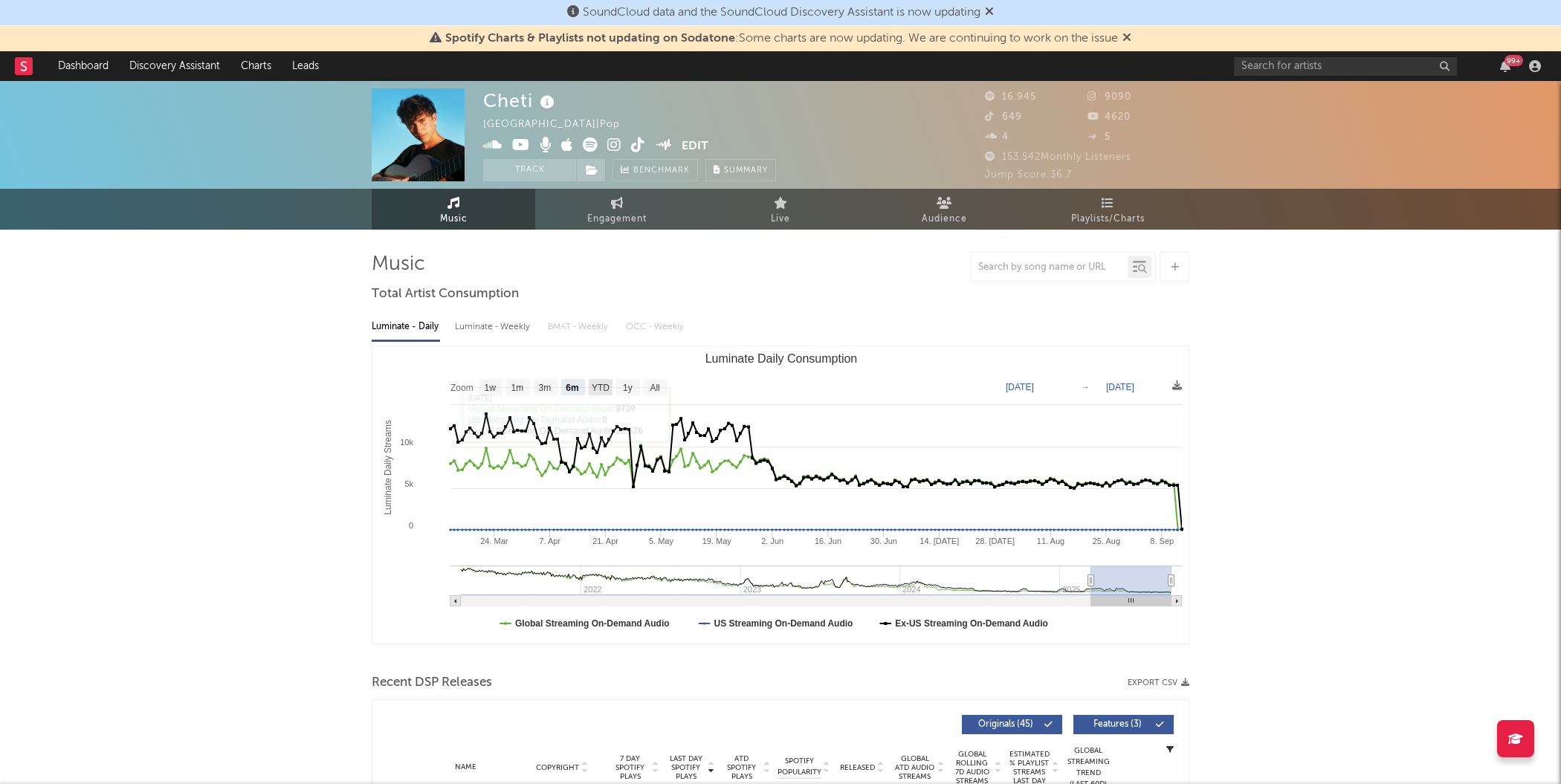
click at [592, 390] on text "YTD" at bounding box center [600, 388] width 18 height 11
select select "YTD"
type input "[DATE]"
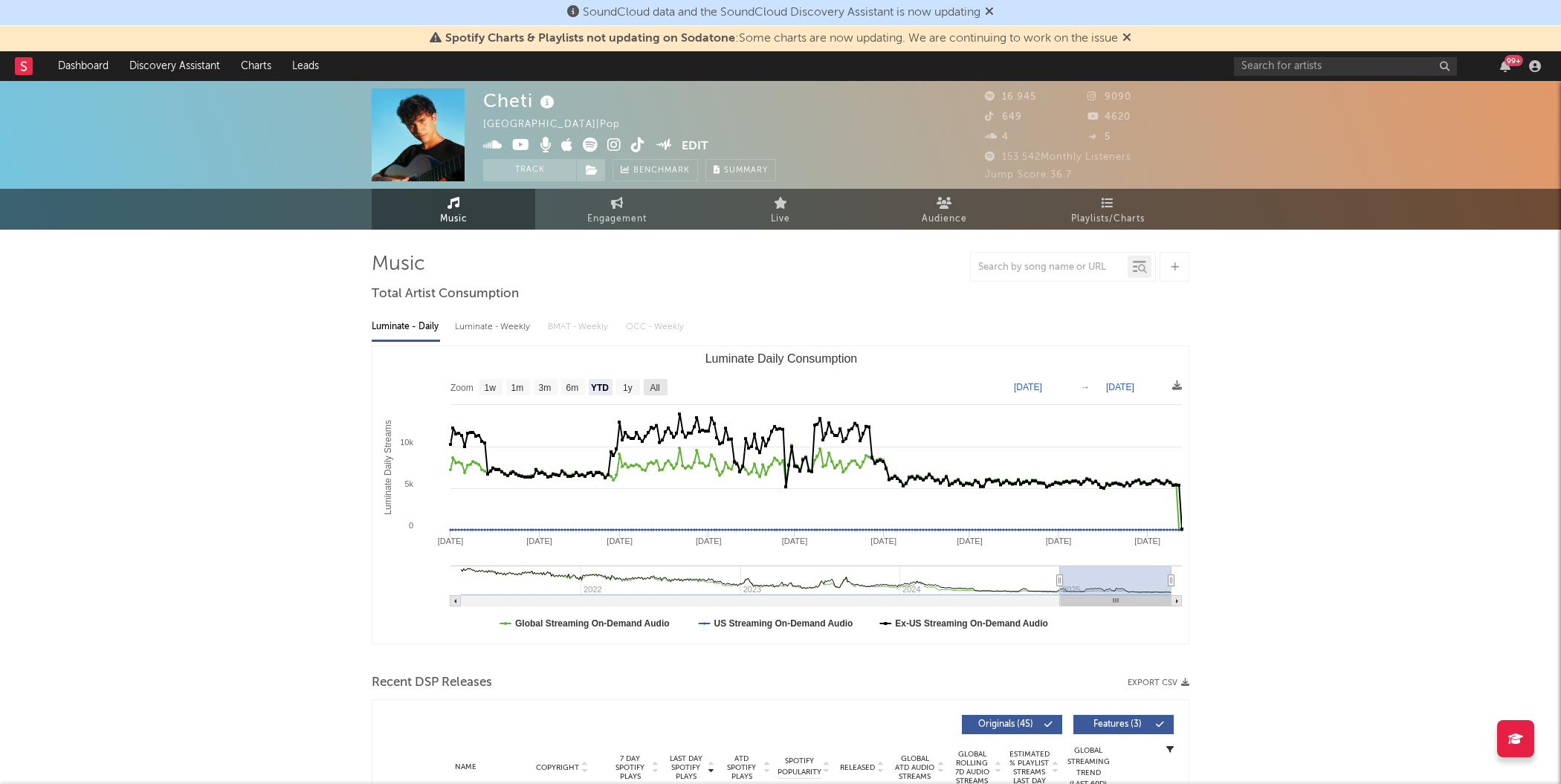
click at [650, 384] on text "All" at bounding box center [654, 388] width 10 height 11
select select "All"
type input "[DATE]"
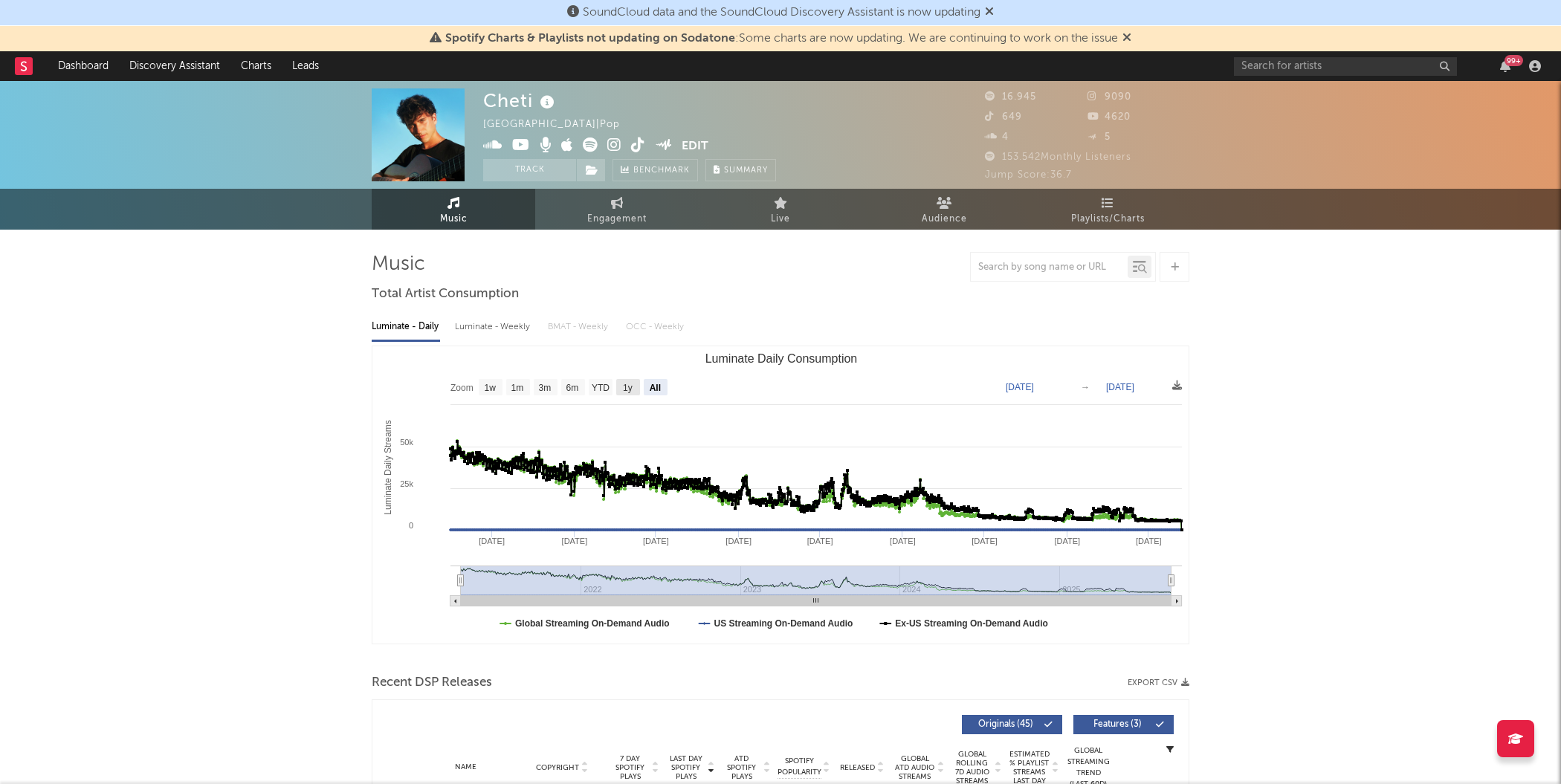
click at [629, 392] on rect "Luminate Daily Consumption" at bounding box center [627, 387] width 24 height 16
select select "1y"
type input "[DATE]"
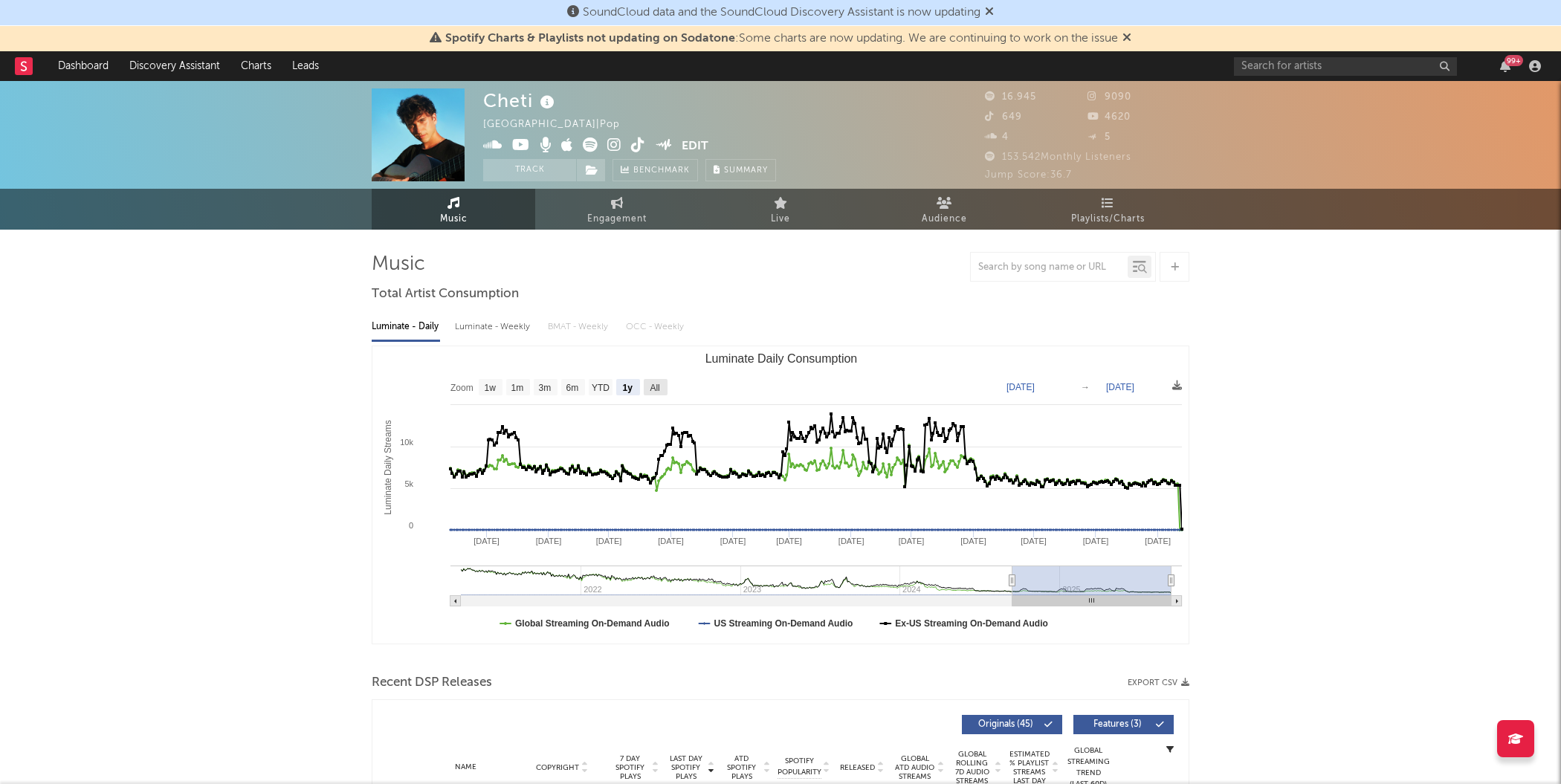
click at [657, 390] on text "All" at bounding box center [654, 388] width 10 height 11
select select "All"
type input "[DATE]"
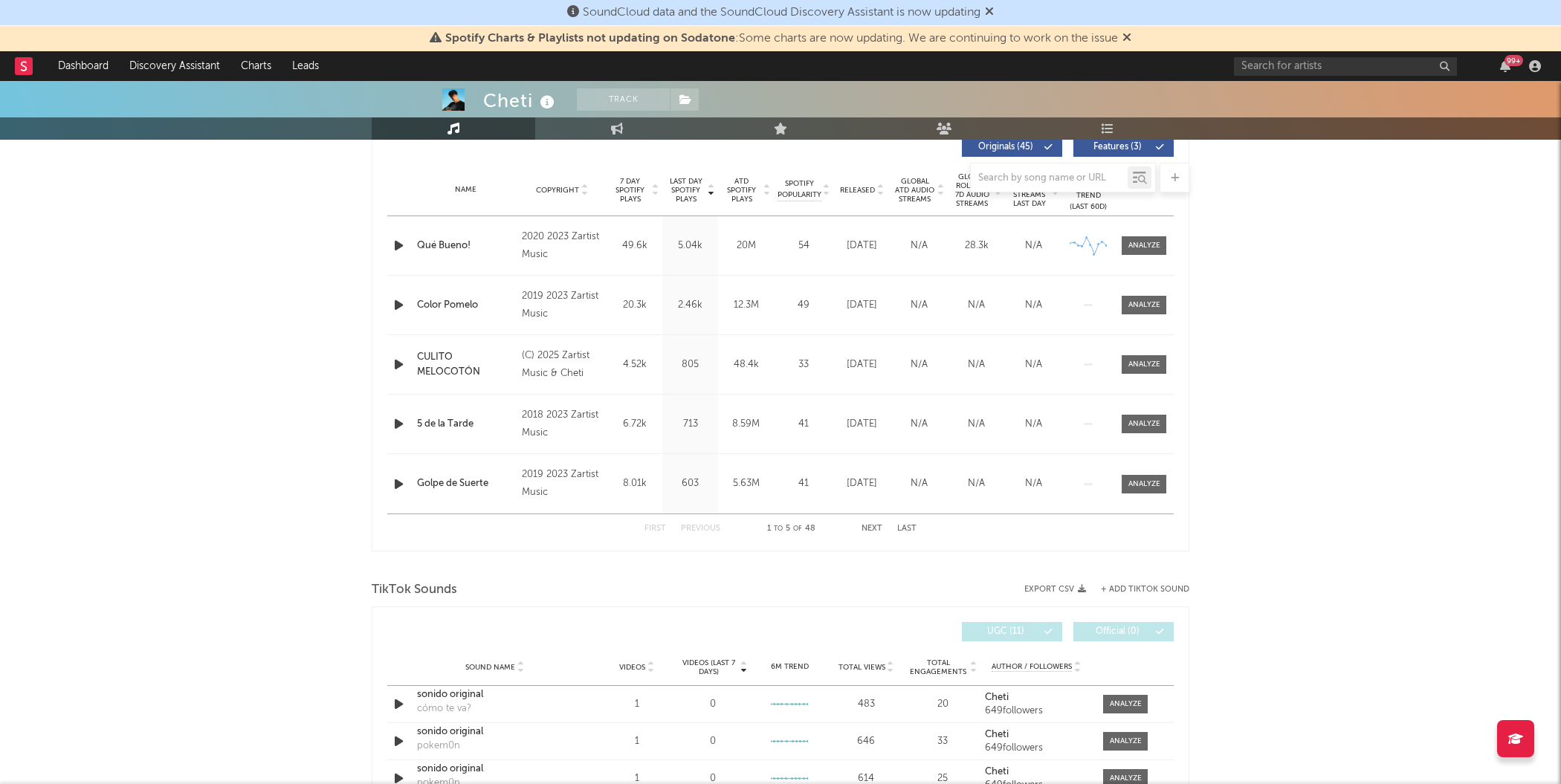
scroll to position [564, 0]
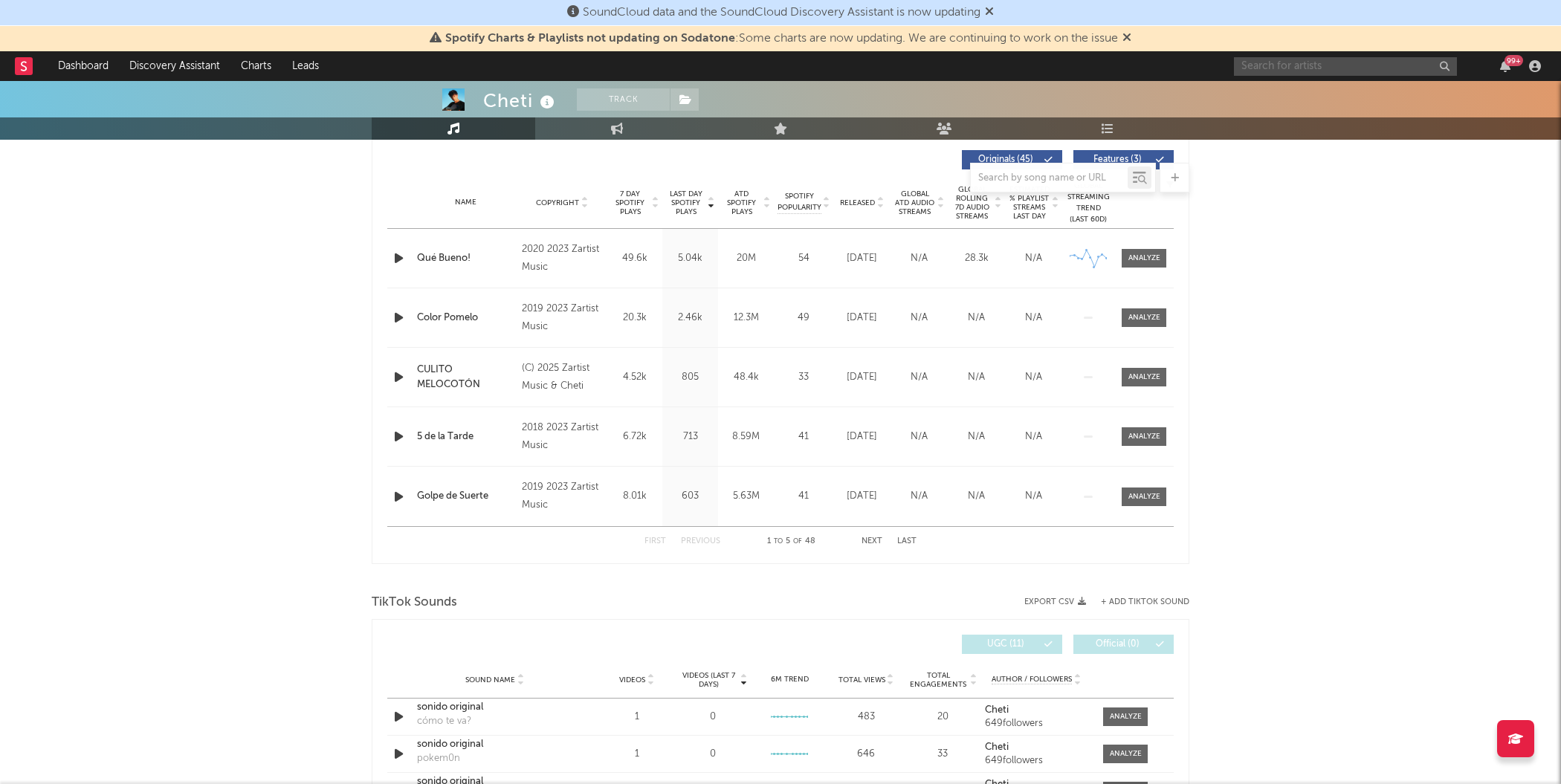
click at [1273, 64] on input "text" at bounding box center [1345, 67] width 223 height 18
type input "[PERSON_NAME]"
click at [1239, 106] on link "[PERSON_NAME]" at bounding box center [1345, 100] width 223 height 48
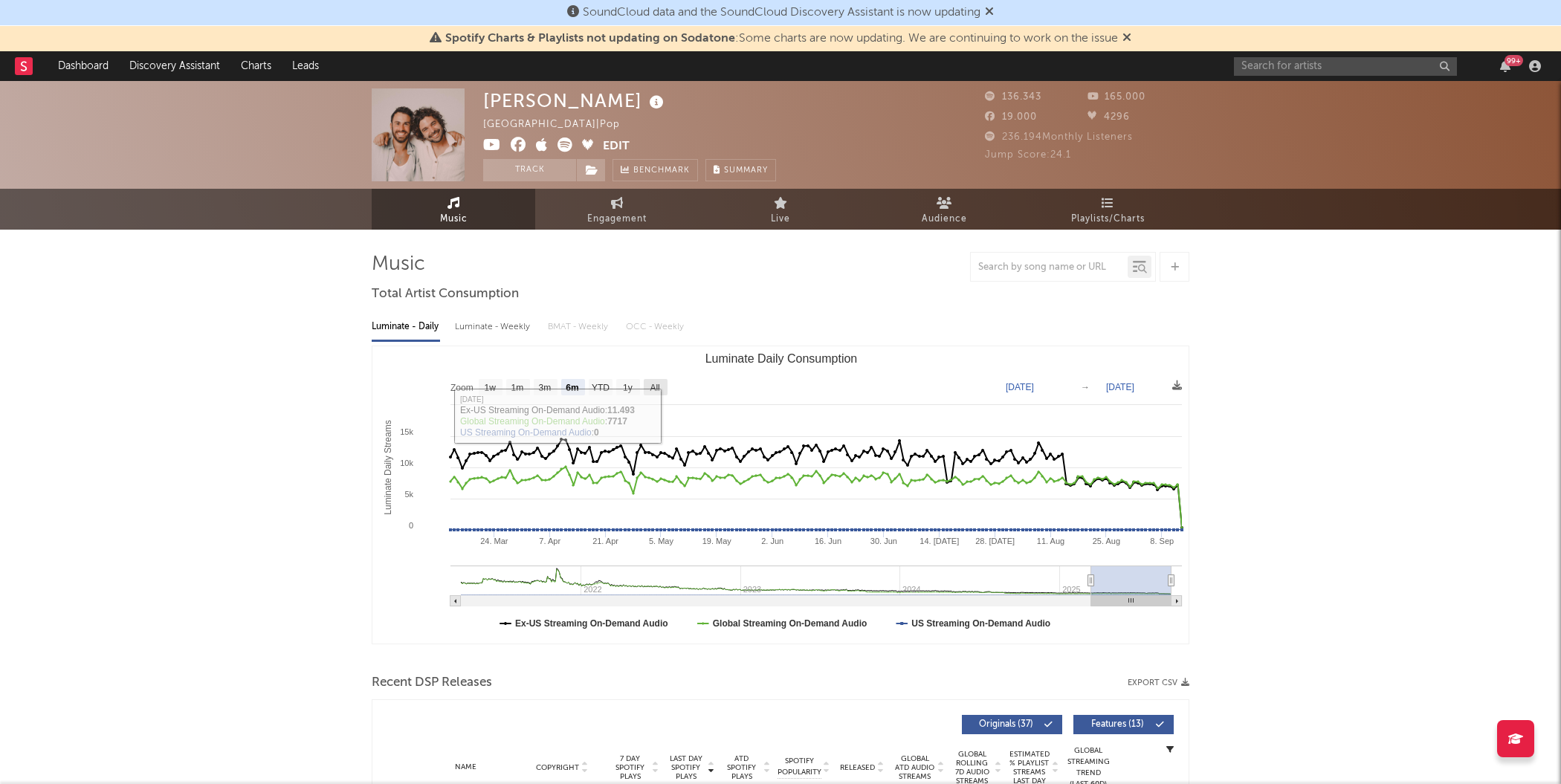
click at [660, 392] on rect "Luminate Daily Consumption" at bounding box center [655, 387] width 24 height 16
select select "All"
type input "[DATE]"
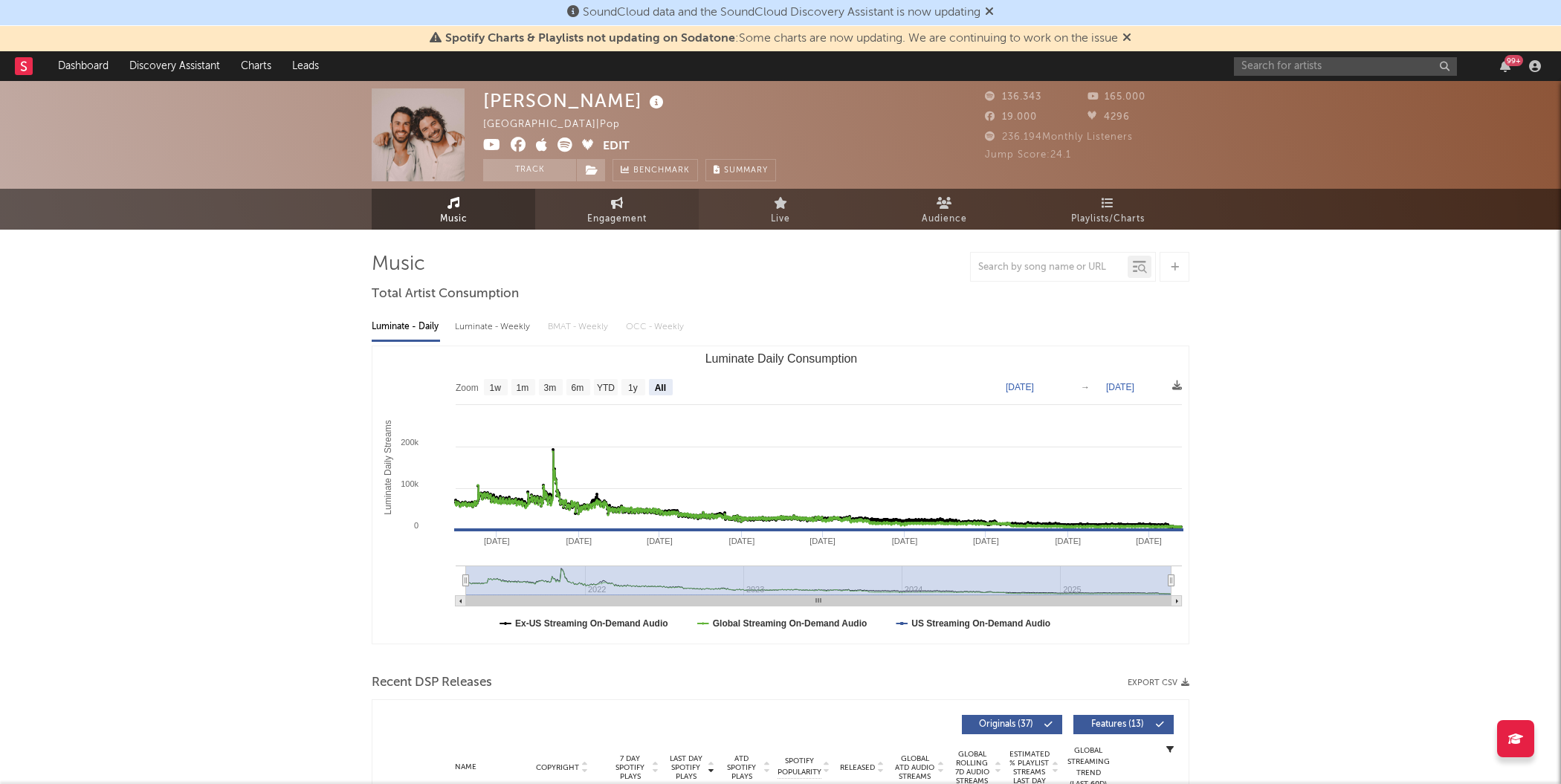
click at [613, 203] on icon at bounding box center [617, 203] width 12 height 12
select select "1w"
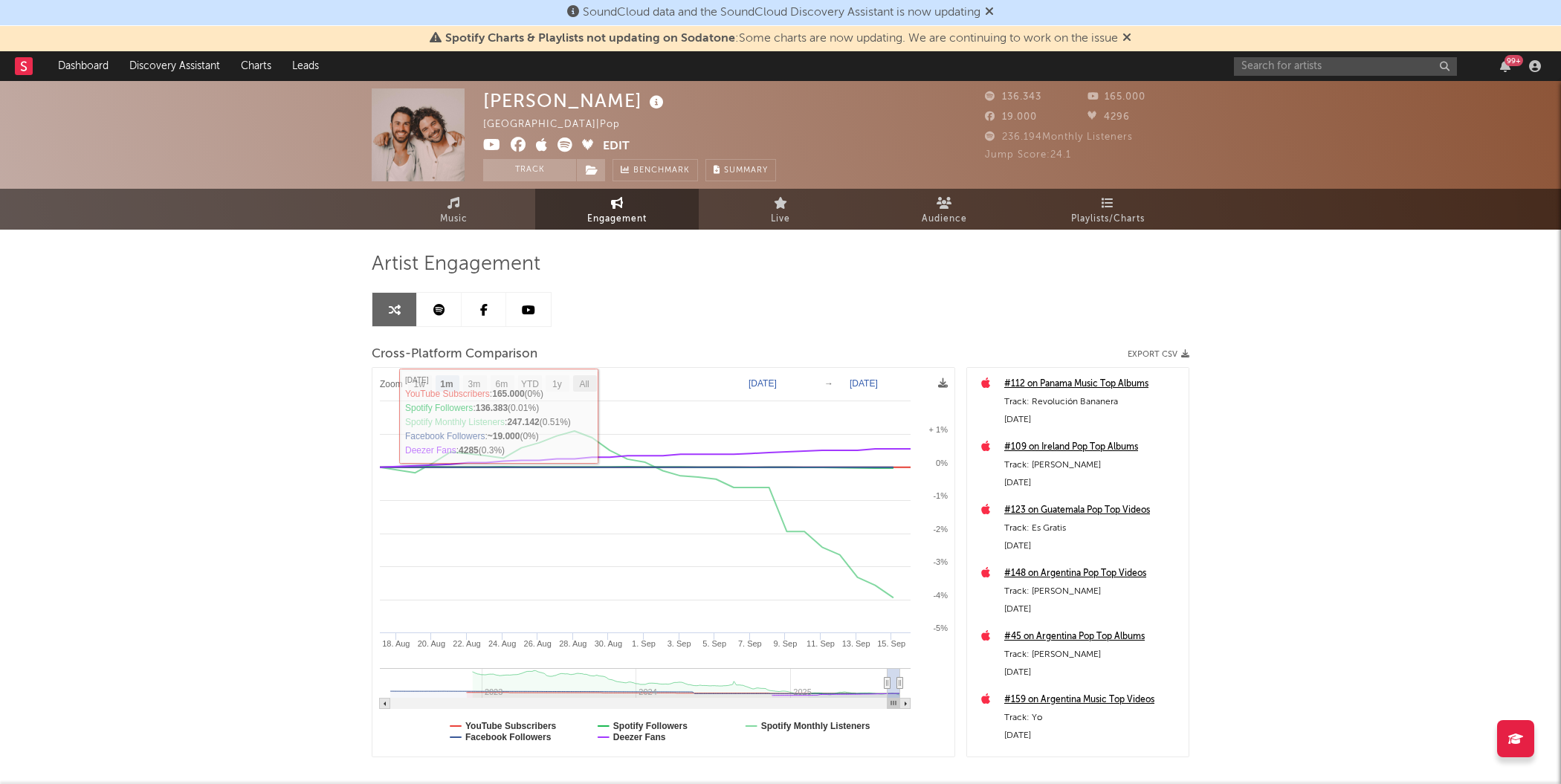
click at [581, 384] on text "All" at bounding box center [584, 384] width 10 height 11
select select "All"
type input "[DATE]"
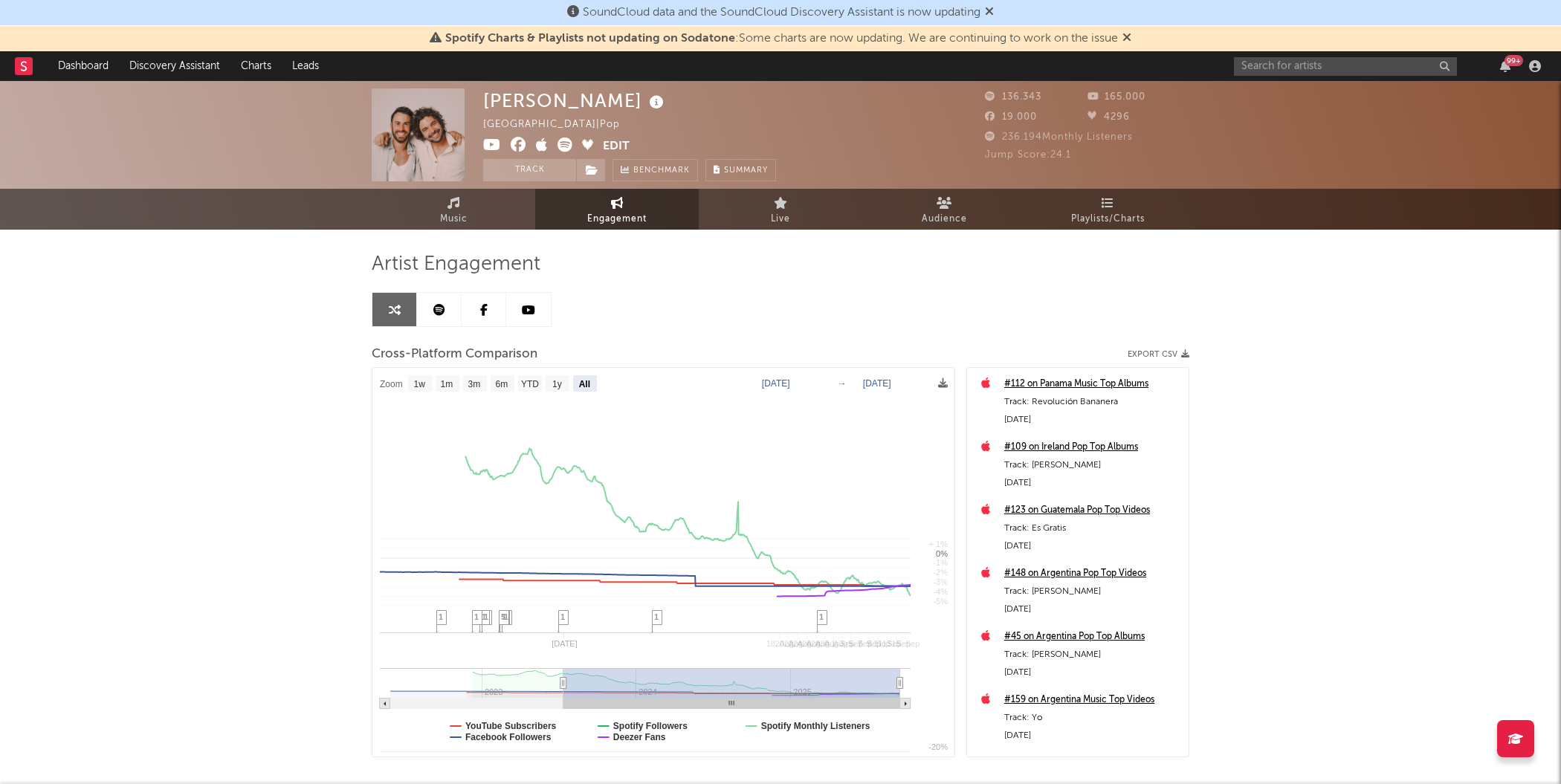
select select "All"
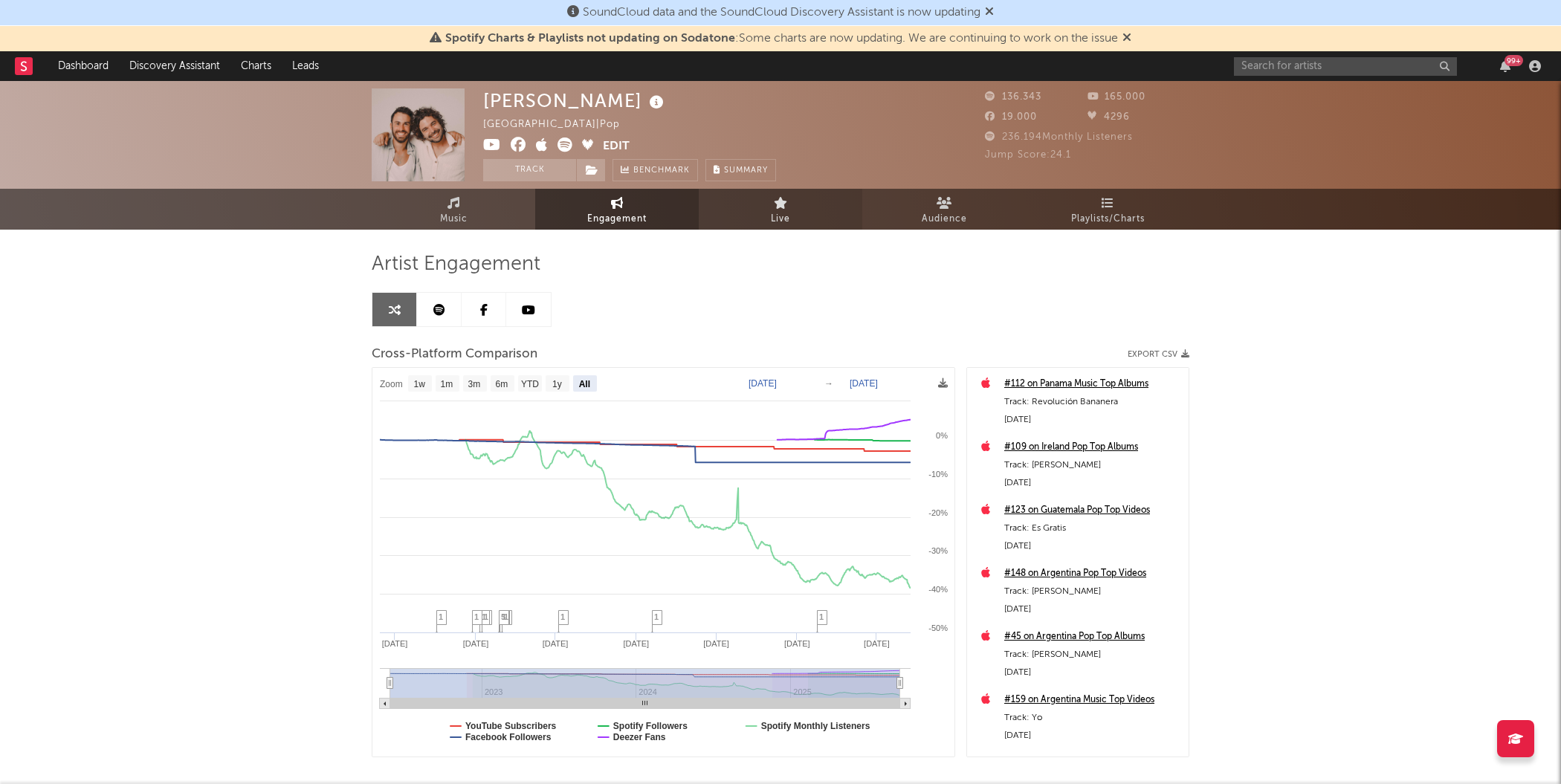
click at [780, 206] on icon at bounding box center [780, 203] width 14 height 12
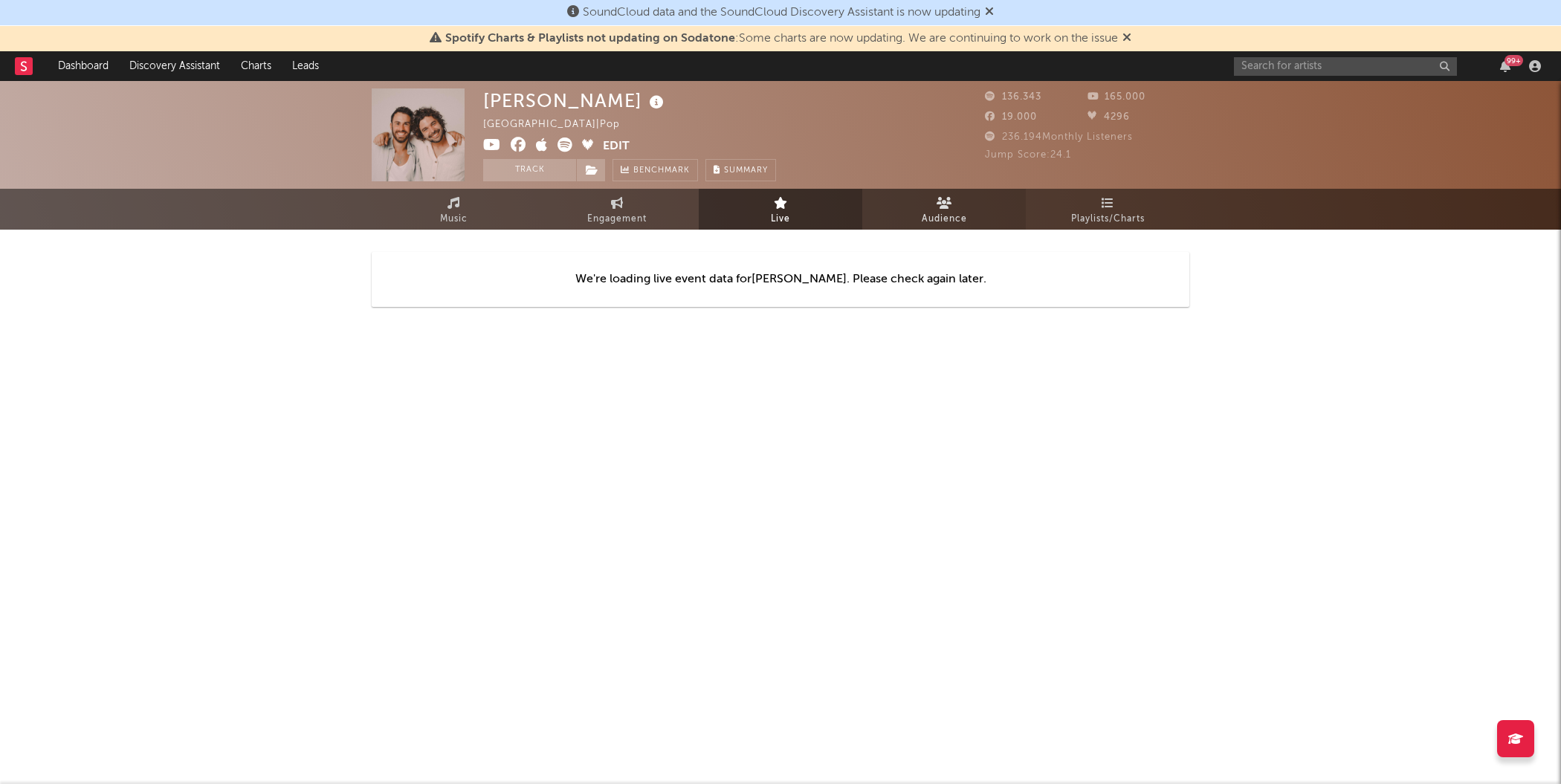
click at [960, 211] on span "Audience" at bounding box center [944, 219] width 45 height 18
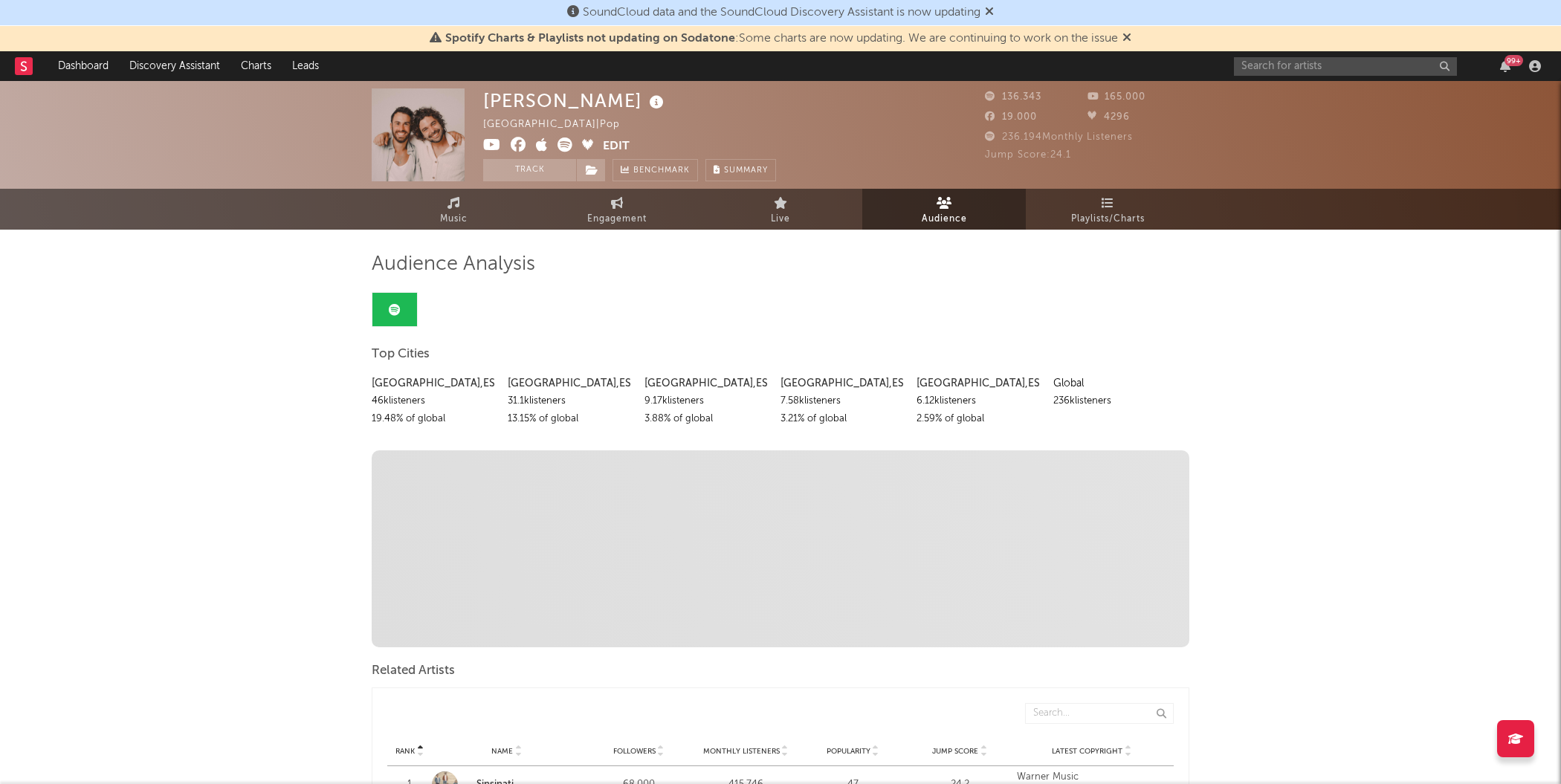
click at [24, 63] on icon at bounding box center [23, 66] width 18 height 18
